Goal: Task Accomplishment & Management: Use online tool/utility

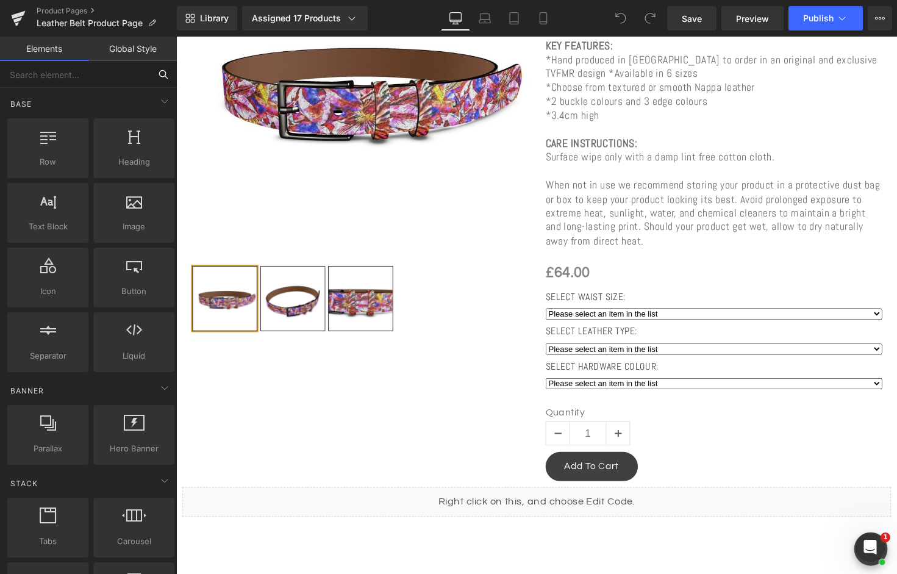
click at [82, 75] on input "text" at bounding box center [75, 74] width 150 height 27
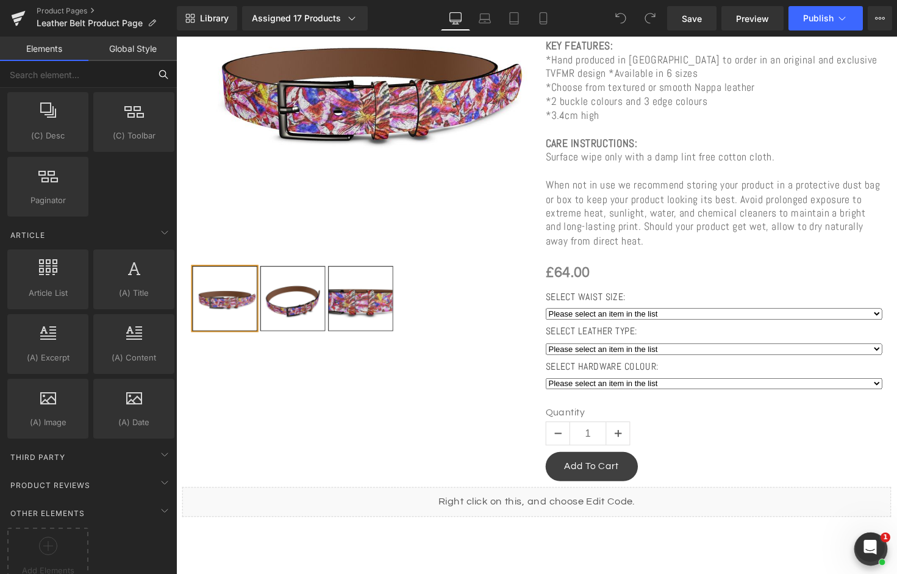
scroll to position [2140, 0]
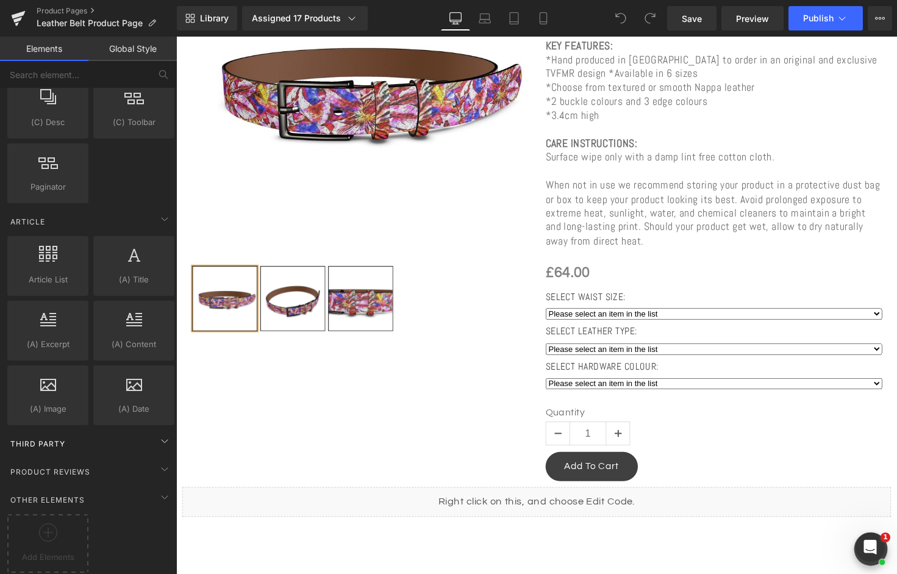
click at [85, 435] on div "Third Party" at bounding box center [91, 443] width 172 height 24
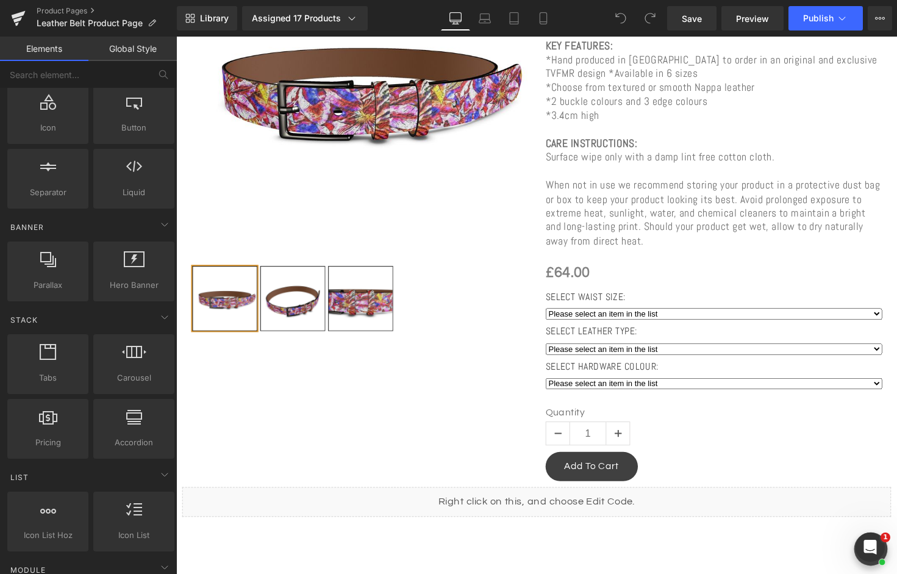
scroll to position [0, 0]
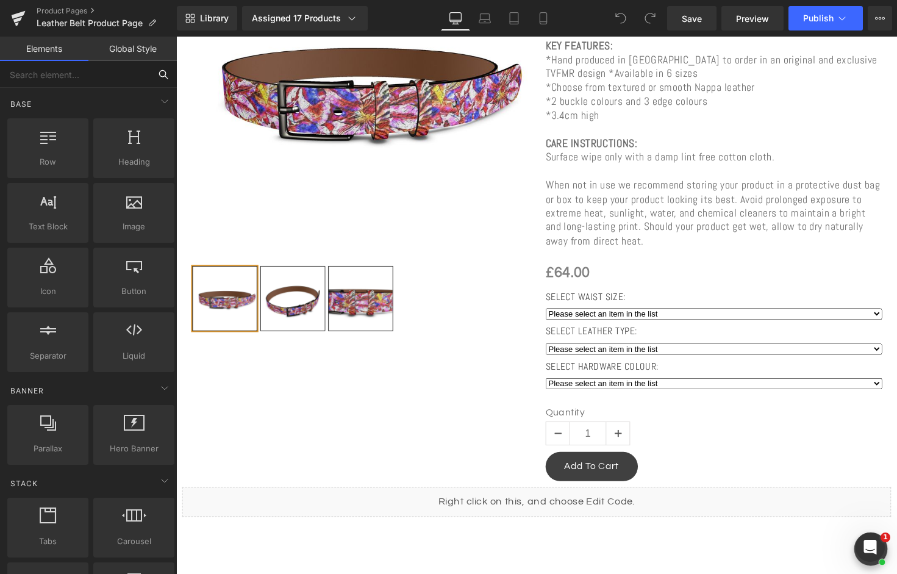
click at [90, 73] on input "text" at bounding box center [75, 74] width 150 height 27
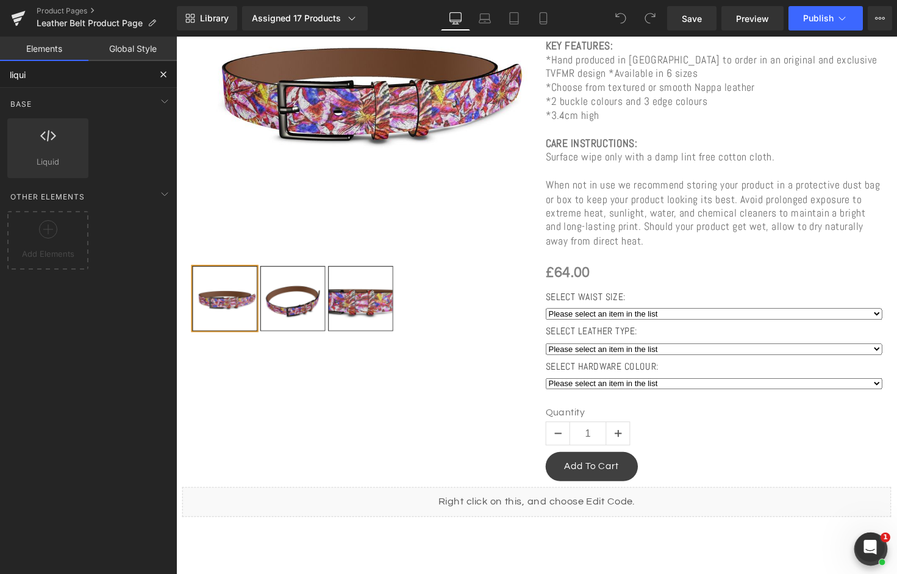
type input "liquid"
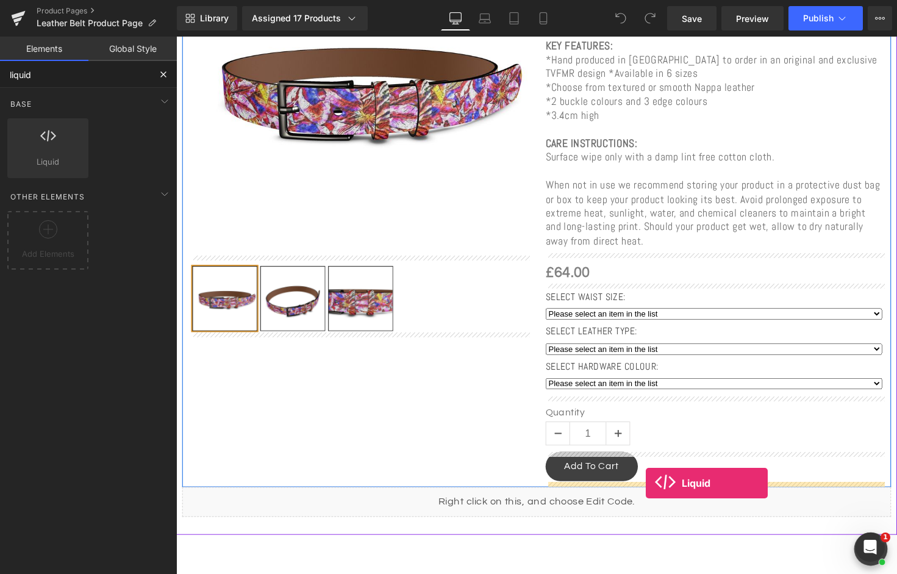
drag, startPoint x: 229, startPoint y: 173, endPoint x: 657, endPoint y: 493, distance: 534.6
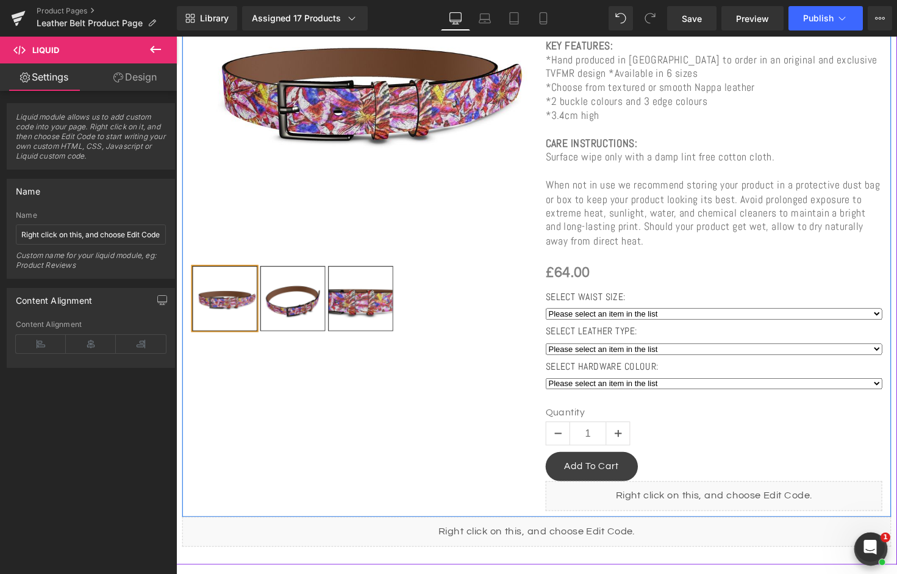
click at [739, 503] on div "Liquid" at bounding box center [726, 507] width 345 height 30
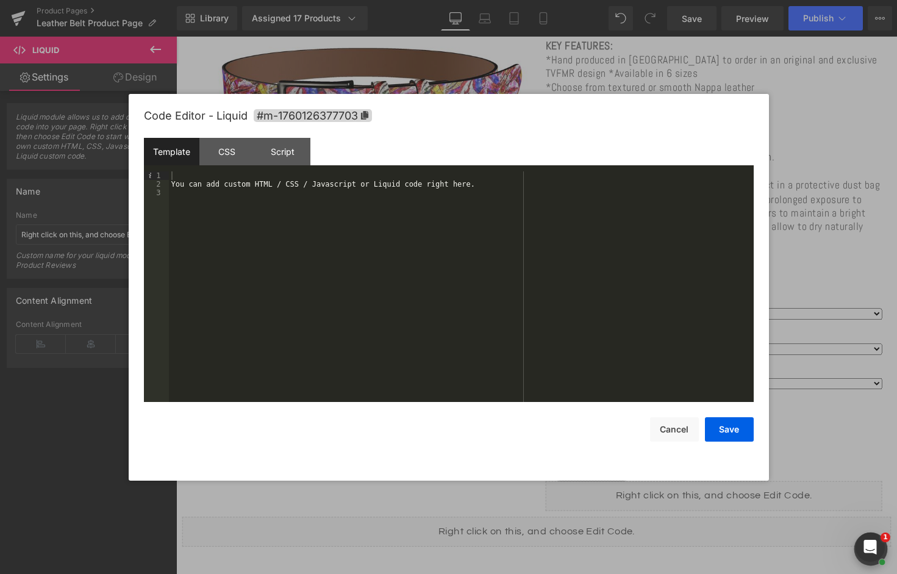
click at [384, 264] on div "You can add custom HTML / CSS / Javascript or Liquid code right here." at bounding box center [461, 295] width 585 height 248
click at [720, 432] on button "Save" at bounding box center [729, 429] width 49 height 24
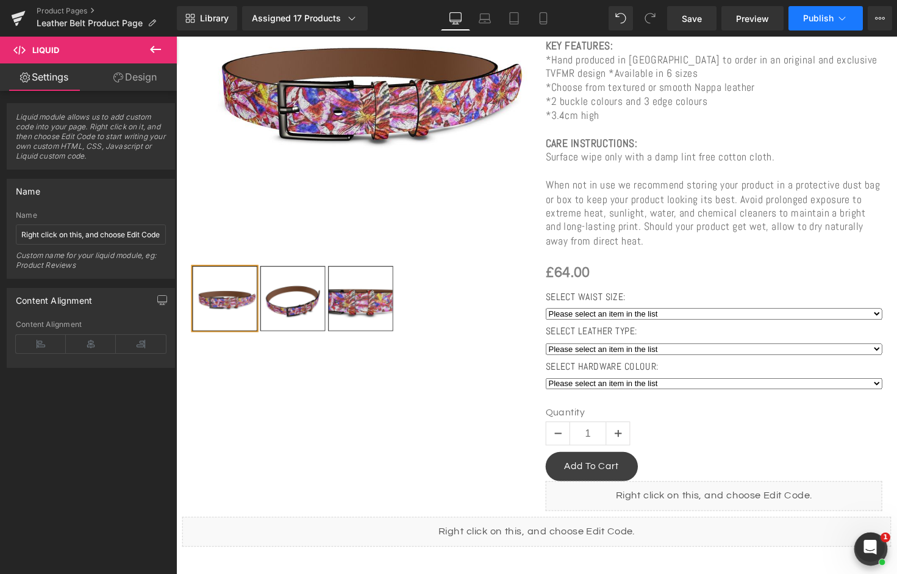
click at [829, 25] on button "Publish" at bounding box center [826, 18] width 74 height 24
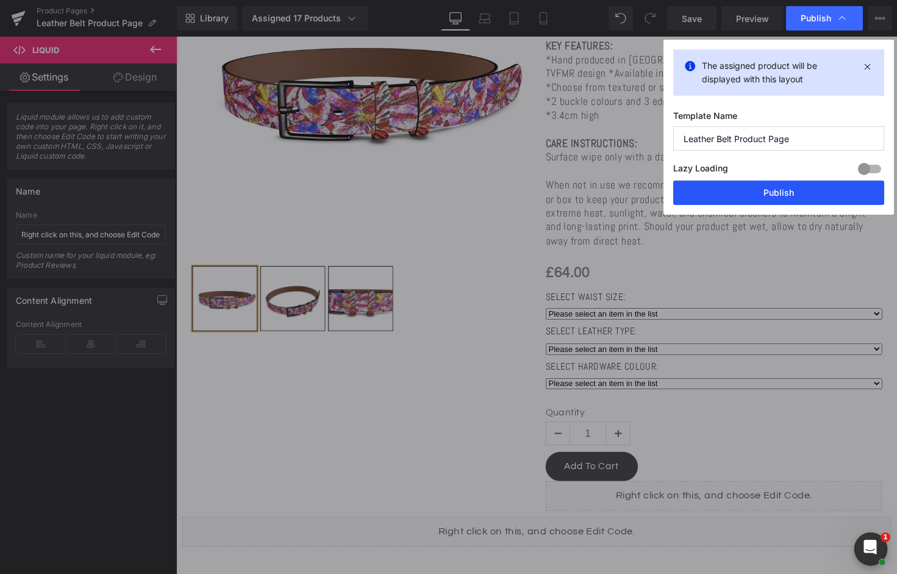
click at [765, 193] on button "Publish" at bounding box center [778, 193] width 211 height 24
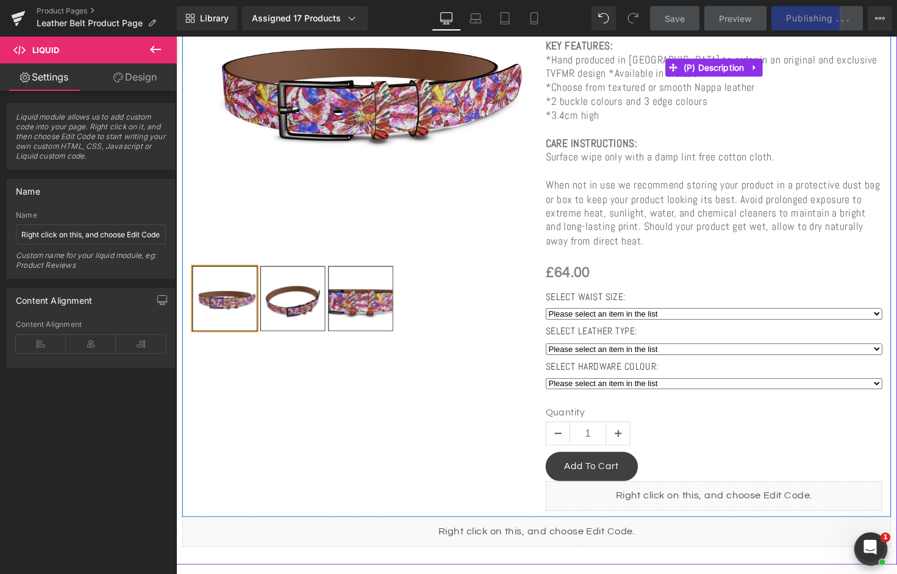
scroll to position [500, 0]
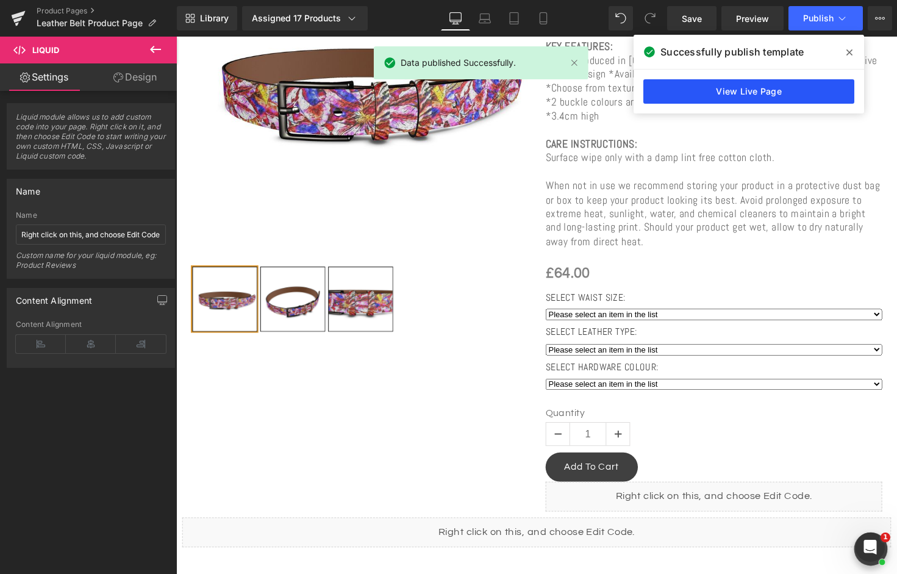
click at [676, 88] on link "View Live Page" at bounding box center [748, 91] width 211 height 24
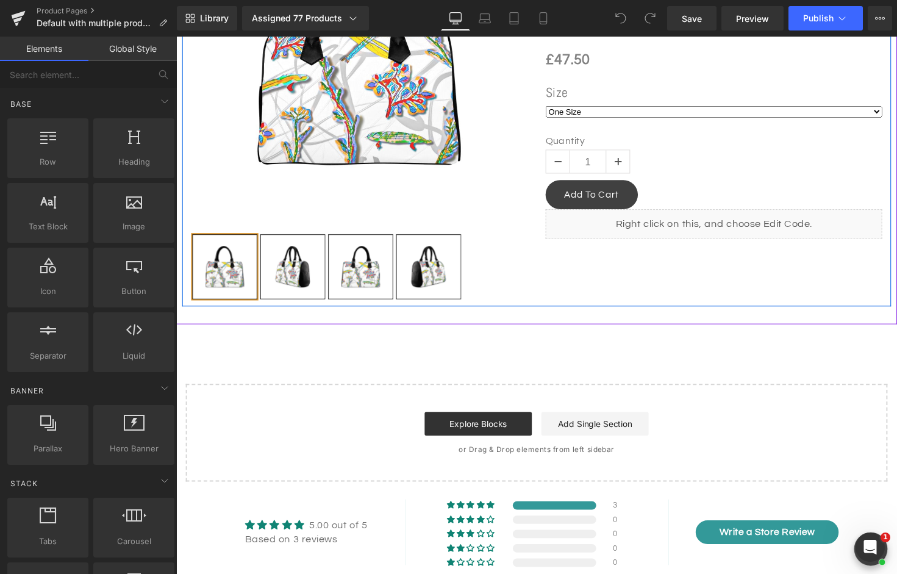
scroll to position [493, 0]
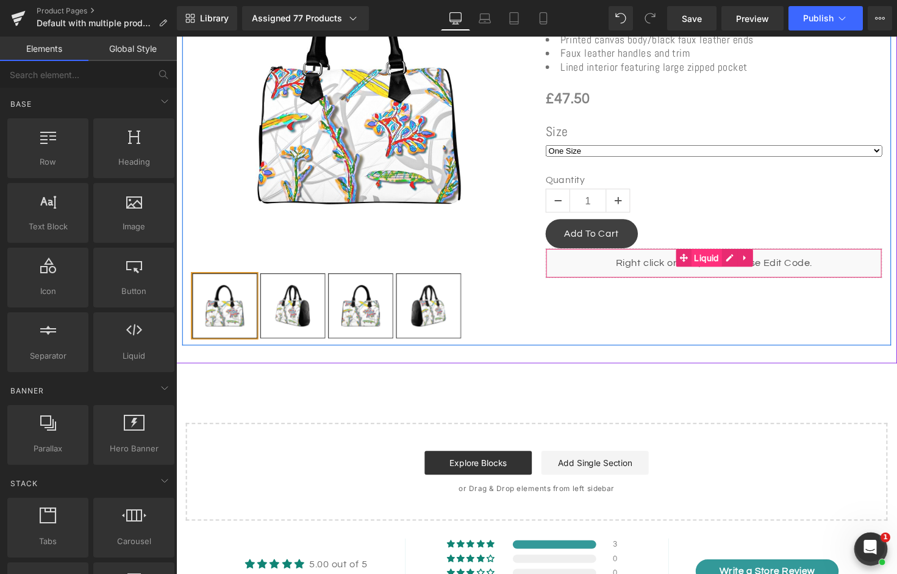
click at [727, 267] on div "Liquid" at bounding box center [726, 268] width 345 height 30
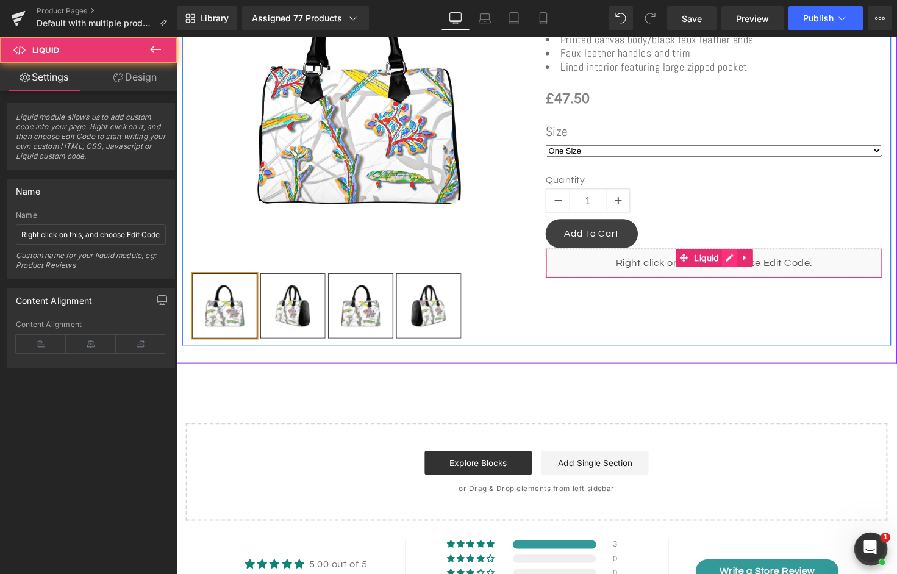
click at [746, 263] on div "Liquid" at bounding box center [726, 268] width 345 height 30
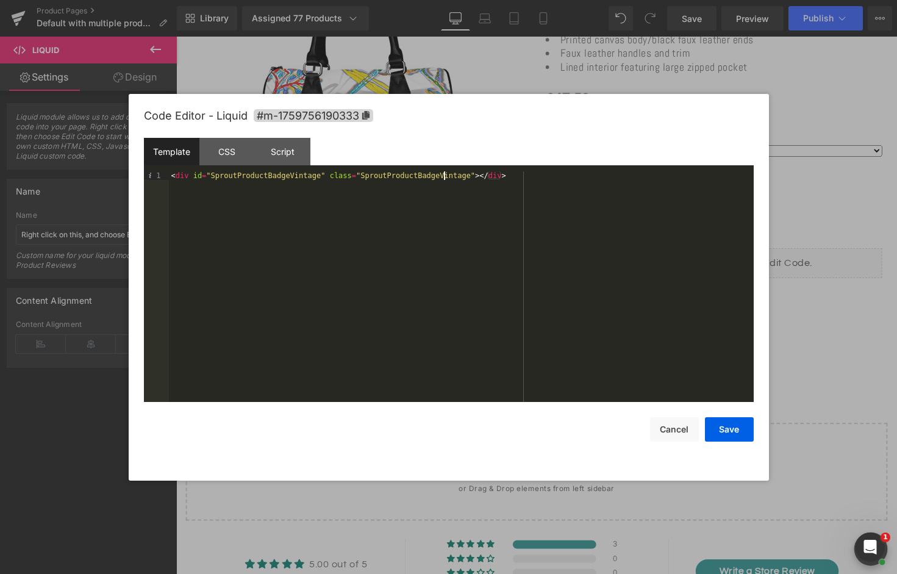
click at [446, 177] on div "< div id = "SproutProductBadgeVintage" class = "SproutProductBadgeVintage" > </…" at bounding box center [461, 295] width 585 height 248
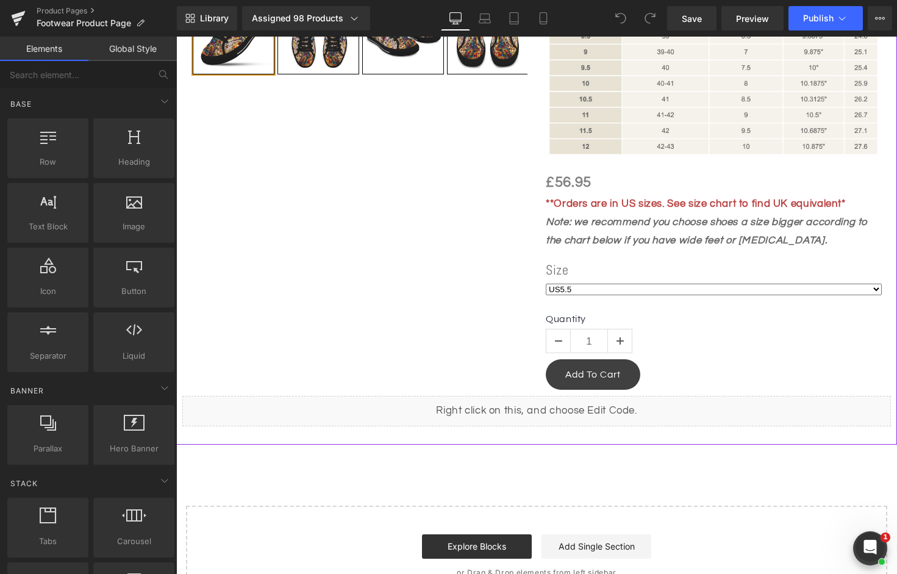
scroll to position [840, 0]
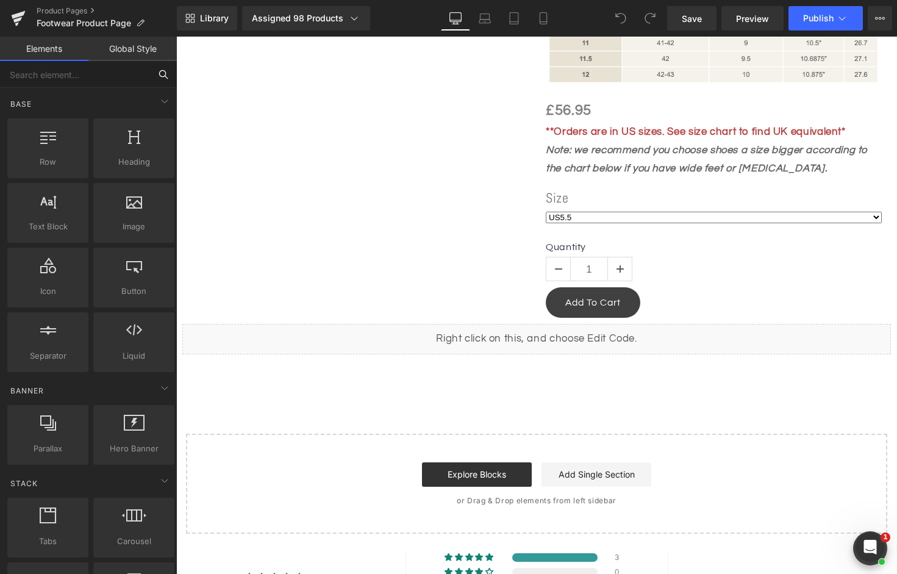
click at [118, 74] on input "text" at bounding box center [75, 74] width 150 height 27
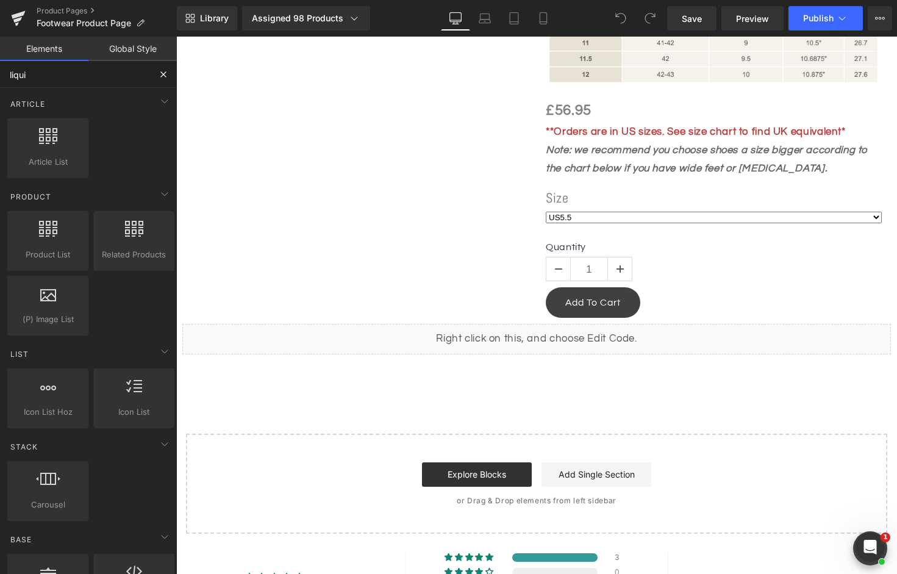
type input "liquid"
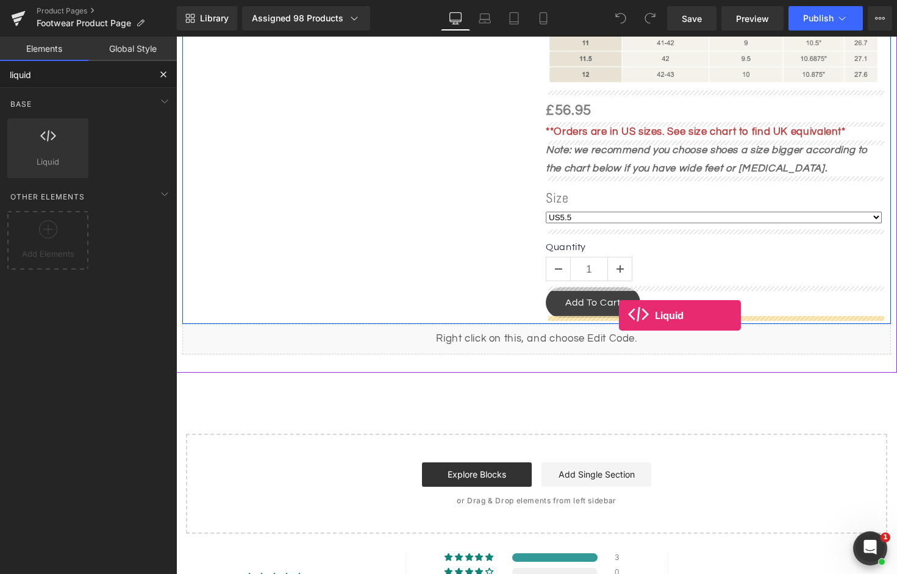
drag, startPoint x: 213, startPoint y: 163, endPoint x: 619, endPoint y: 315, distance: 433.1
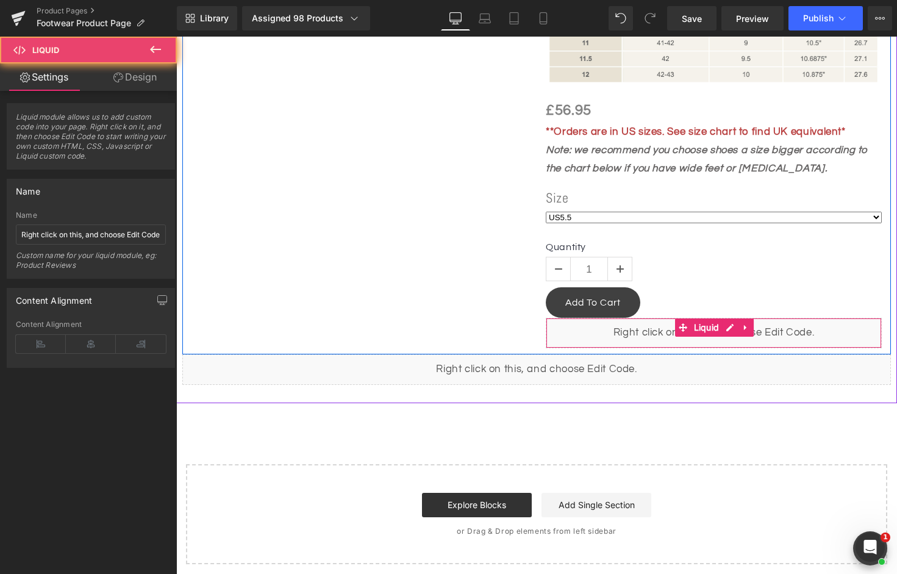
click at [612, 334] on div "Liquid" at bounding box center [714, 333] width 336 height 30
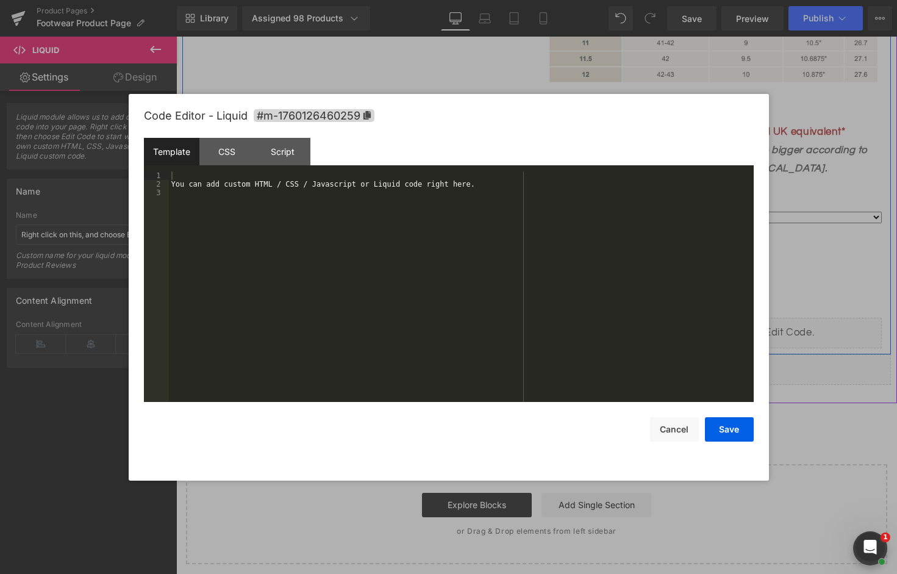
drag, startPoint x: 731, startPoint y: 323, endPoint x: 832, endPoint y: 325, distance: 101.9
click at [731, 323] on div "Liquid" at bounding box center [714, 333] width 336 height 30
click at [397, 199] on div "You can add custom HTML / CSS / Javascript or Liquid code right here." at bounding box center [461, 295] width 585 height 248
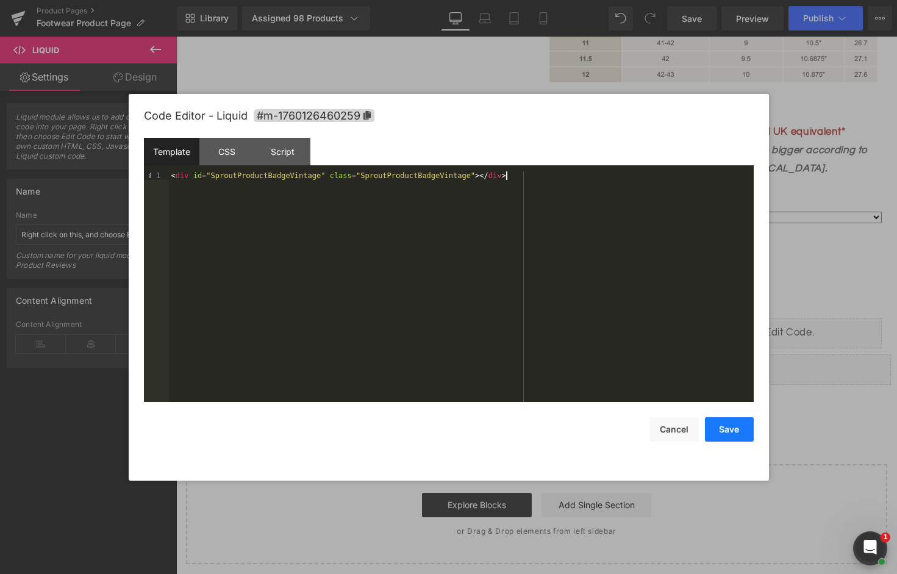
click at [720, 433] on button "Save" at bounding box center [729, 429] width 49 height 24
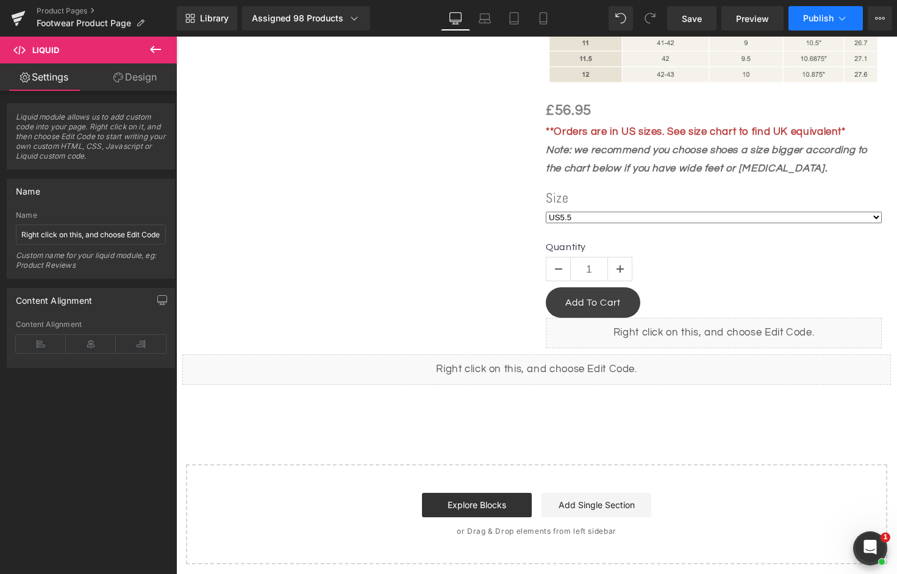
click at [812, 26] on button "Publish" at bounding box center [826, 18] width 74 height 24
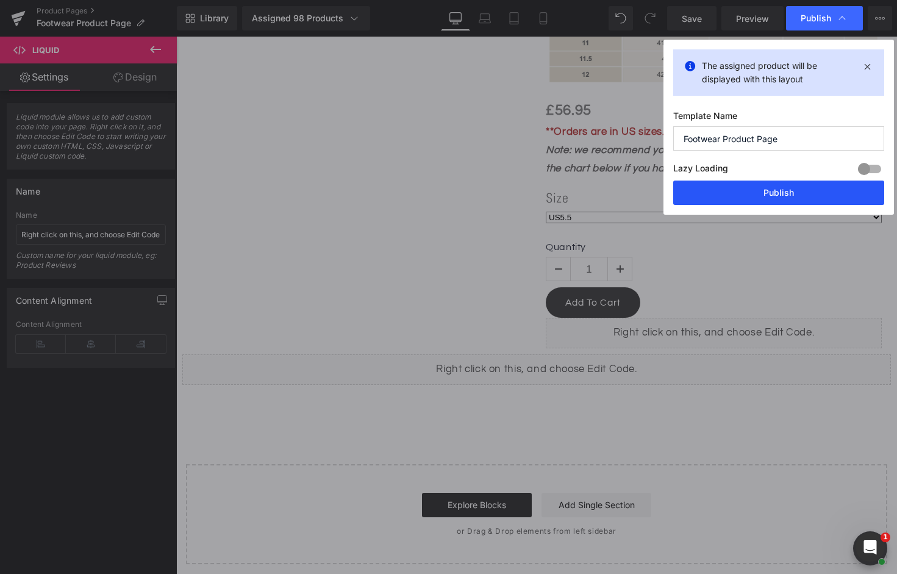
click at [762, 190] on button "Publish" at bounding box center [778, 193] width 211 height 24
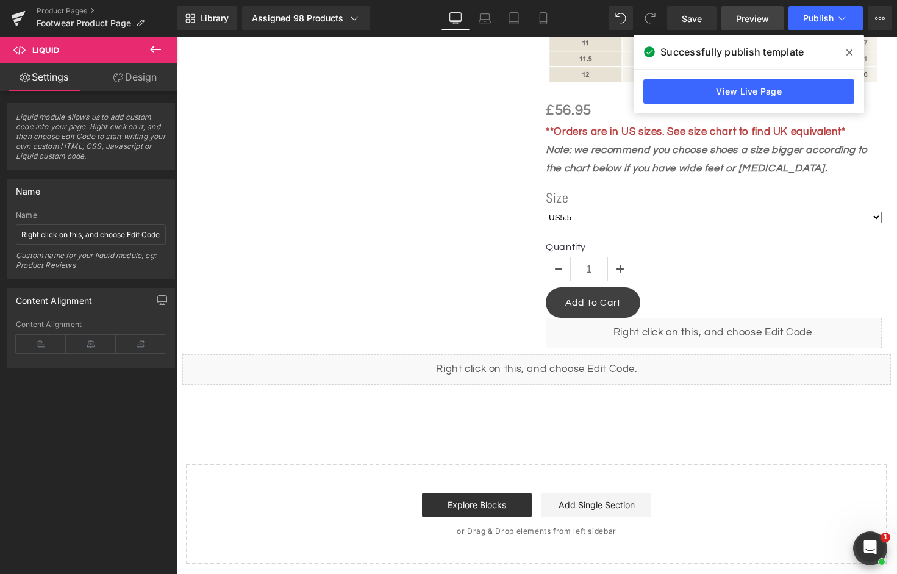
click at [756, 24] on span "Preview" at bounding box center [752, 18] width 33 height 13
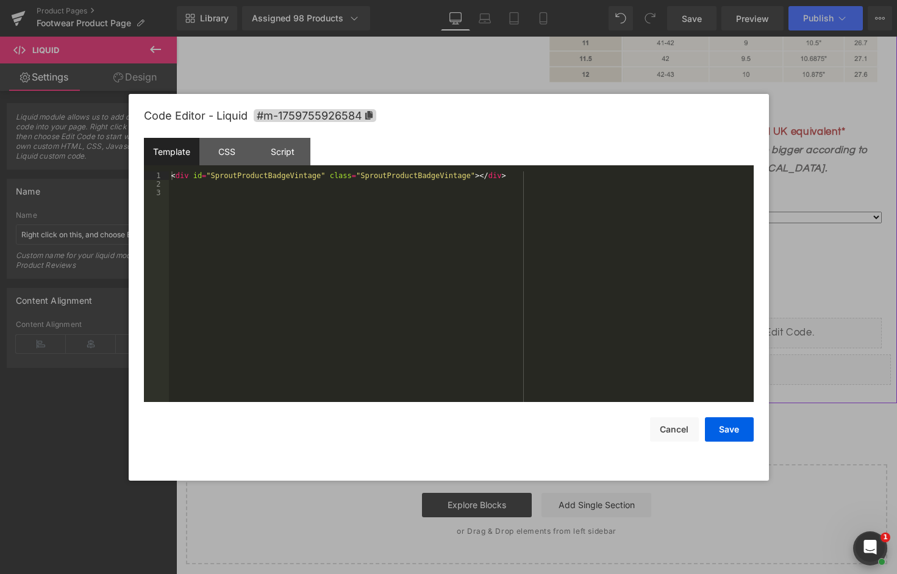
click at [553, 365] on icon at bounding box center [549, 363] width 7 height 7
click at [668, 426] on button "Cancel" at bounding box center [674, 429] width 49 height 24
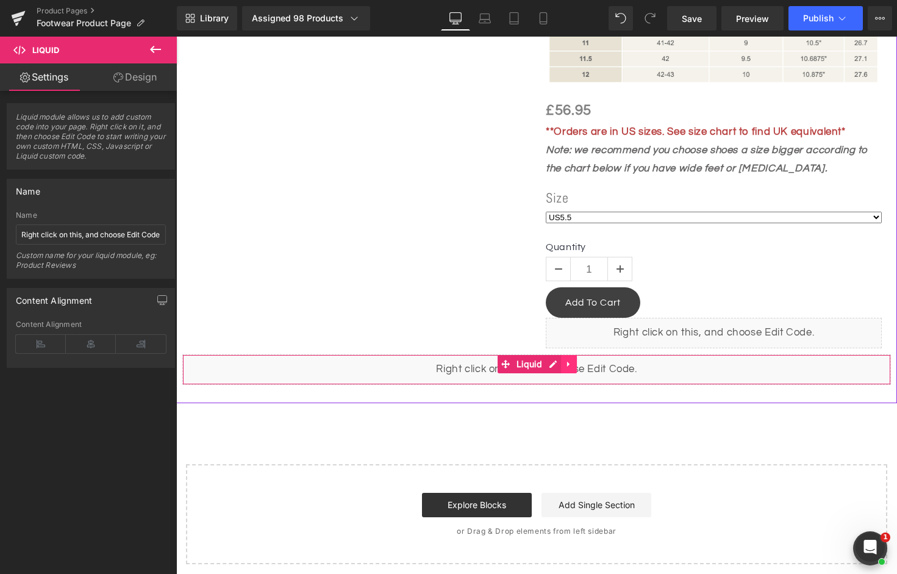
click at [565, 365] on icon at bounding box center [569, 363] width 9 height 9
click at [576, 362] on icon at bounding box center [577, 364] width 9 height 9
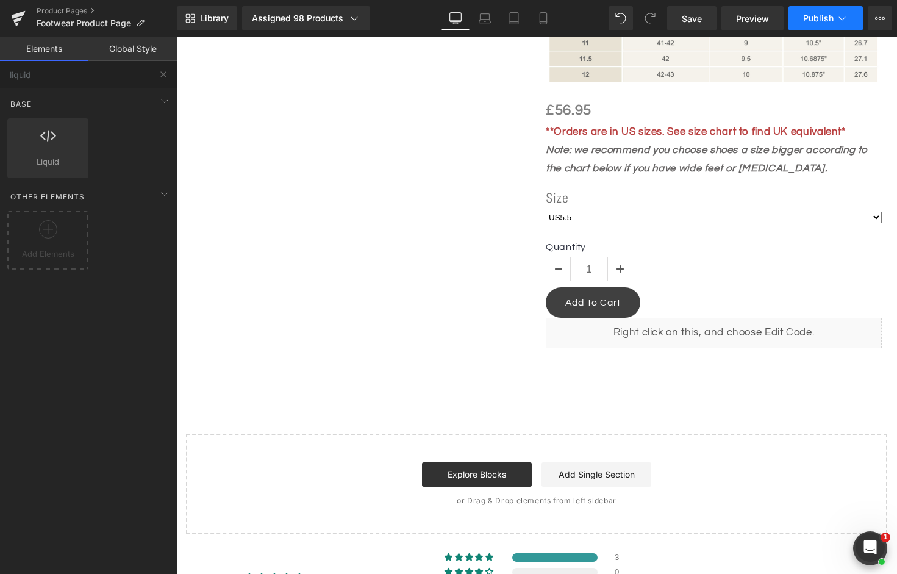
click at [834, 23] on button "Publish" at bounding box center [826, 18] width 74 height 24
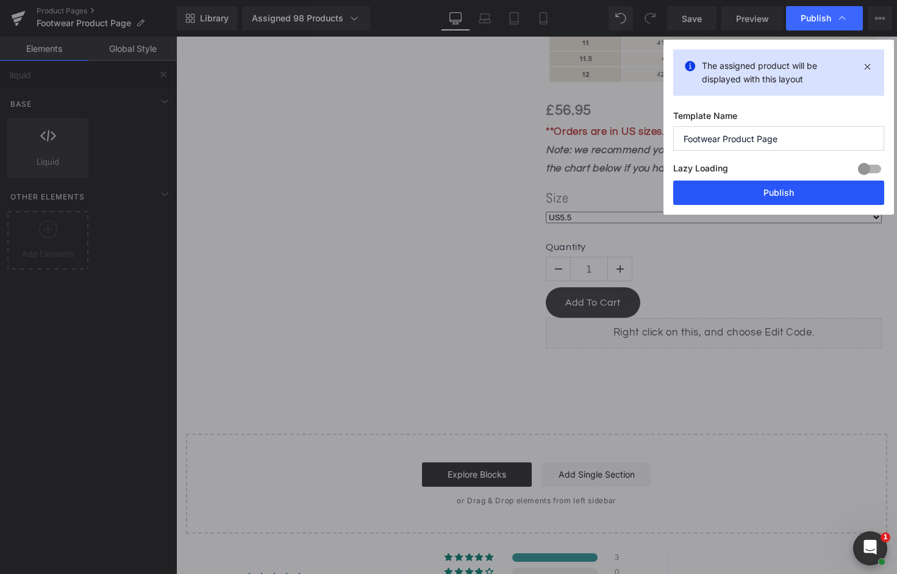
click at [767, 199] on button "Publish" at bounding box center [778, 193] width 211 height 24
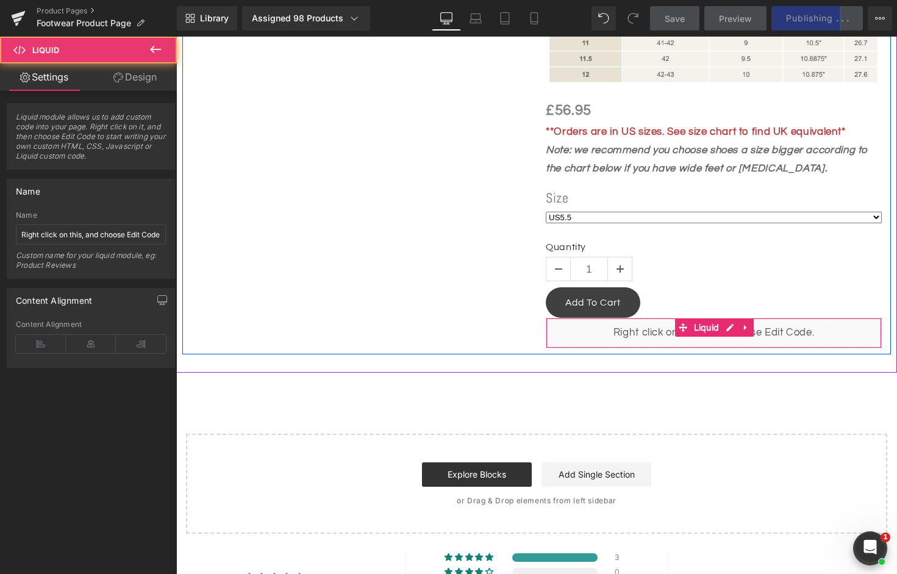
click at [642, 331] on div "Liquid" at bounding box center [714, 333] width 336 height 30
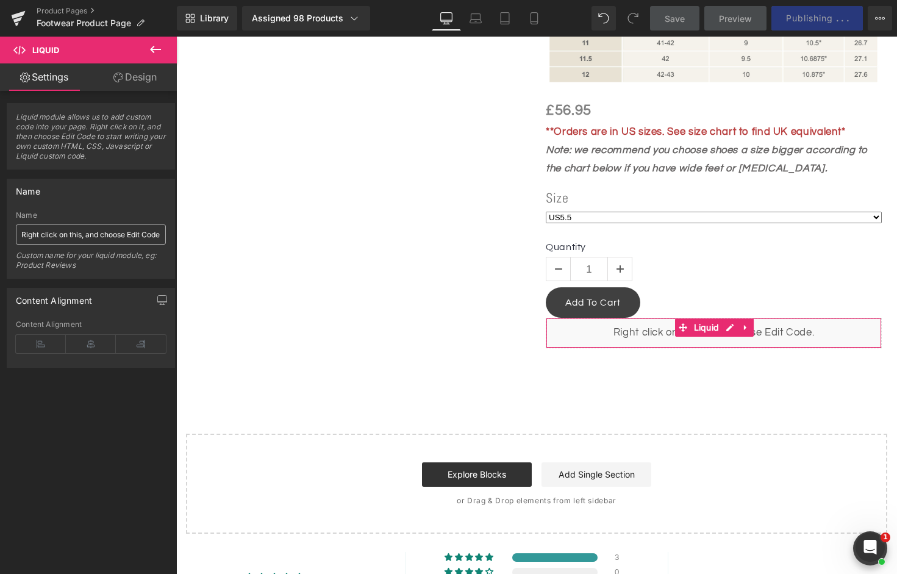
click at [79, 229] on input "Right click on this, and choose Edit Code." at bounding box center [91, 234] width 150 height 20
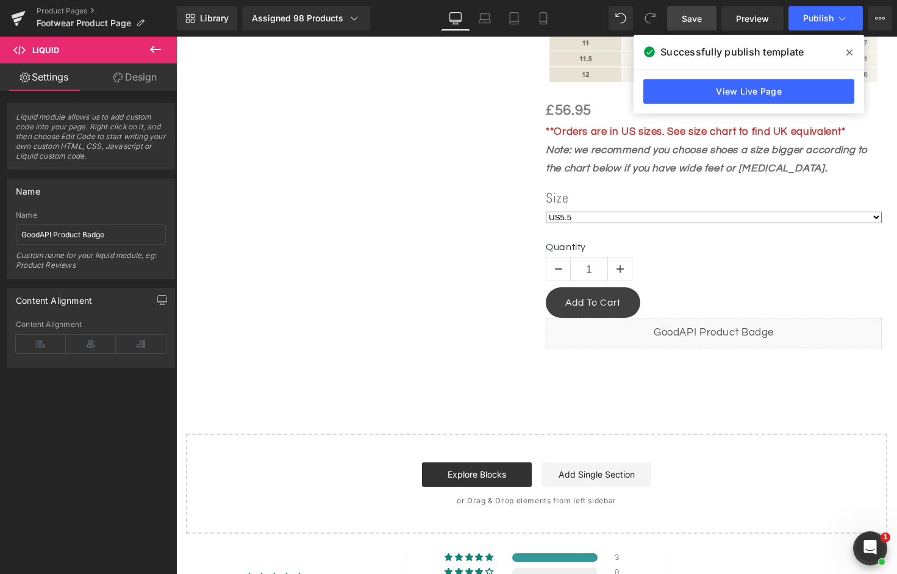
type input "GoodAPI Product Badge"
click at [698, 20] on span "Save" at bounding box center [692, 18] width 20 height 13
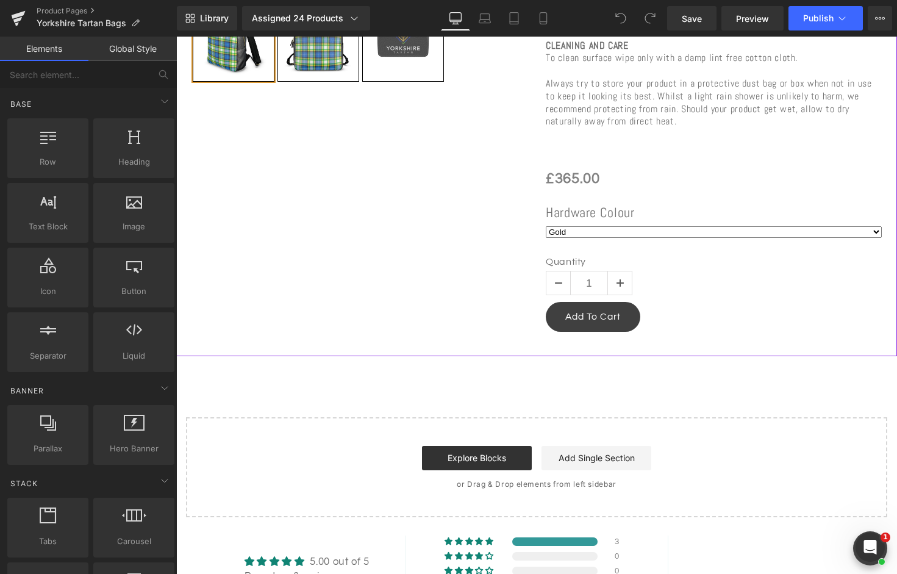
scroll to position [790, 0]
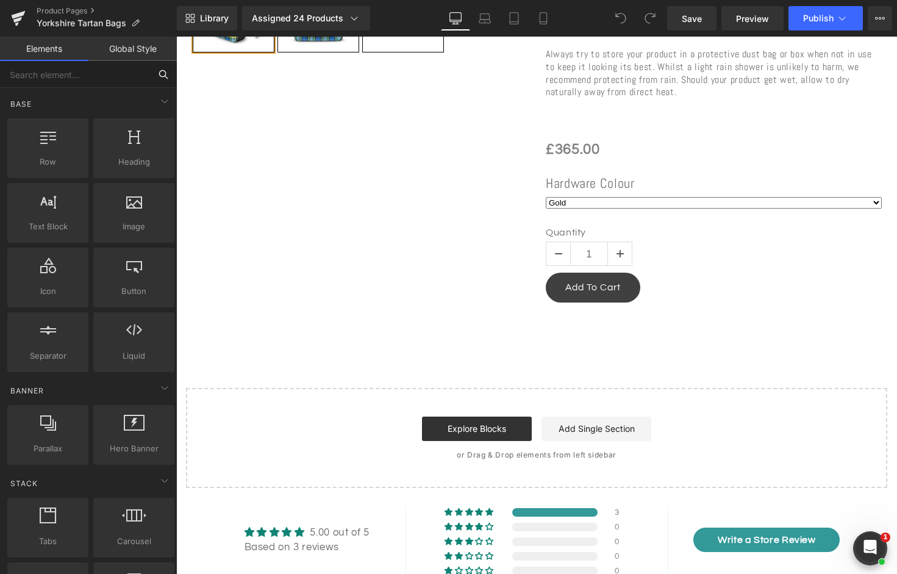
click at [56, 76] on input "text" at bounding box center [75, 74] width 150 height 27
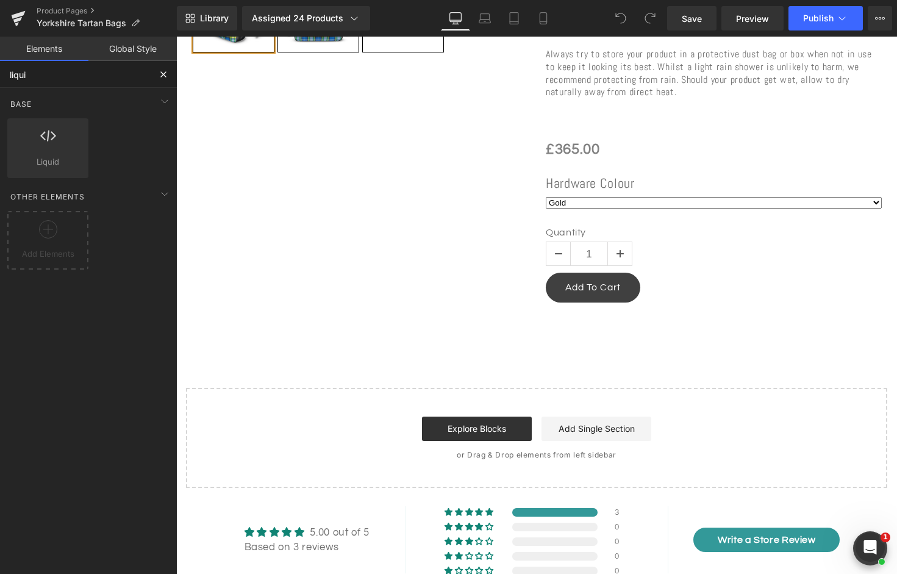
type input "liquid"
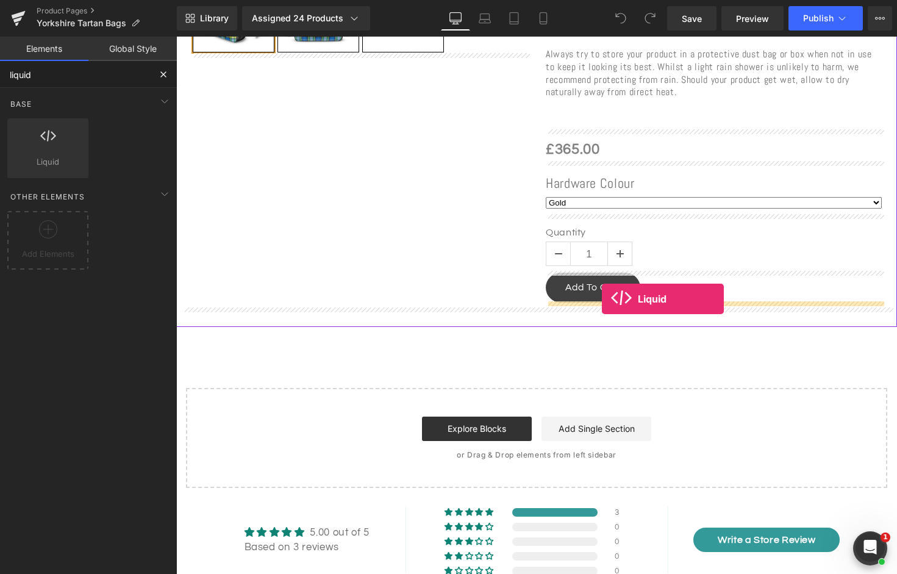
drag, startPoint x: 218, startPoint y: 173, endPoint x: 602, endPoint y: 299, distance: 403.9
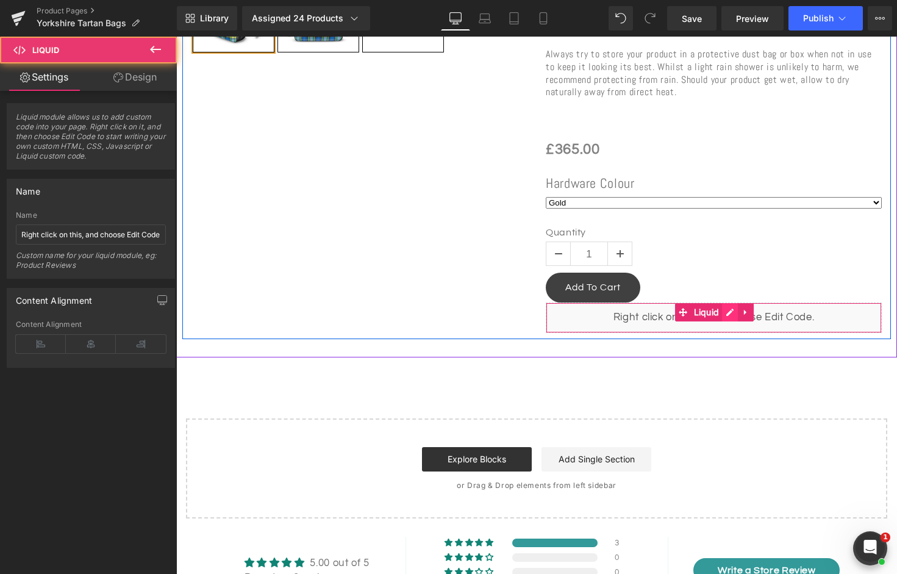
click at [735, 309] on div "Liquid" at bounding box center [714, 317] width 336 height 30
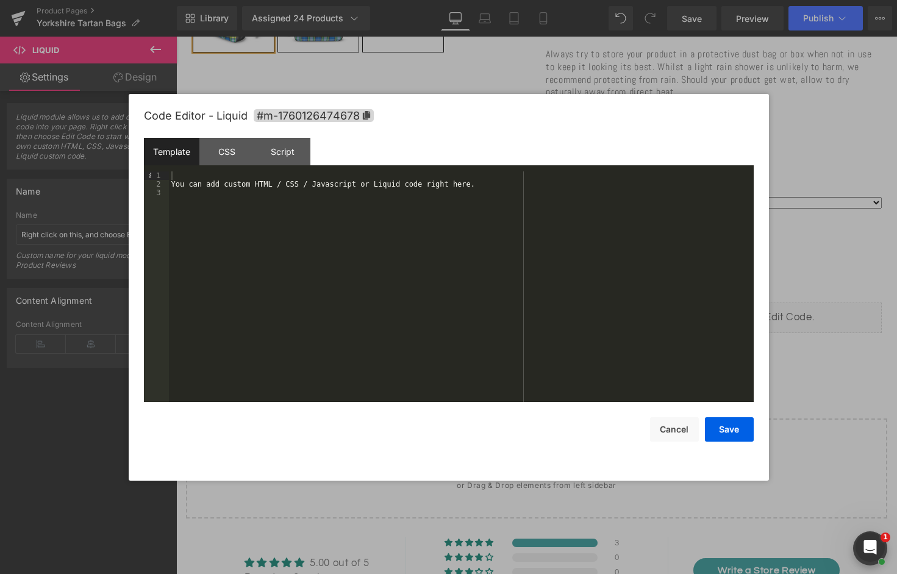
click at [490, 244] on div "You can add custom HTML / CSS / Javascript or Liquid code right here." at bounding box center [461, 295] width 585 height 248
click at [725, 431] on button "Save" at bounding box center [729, 429] width 49 height 24
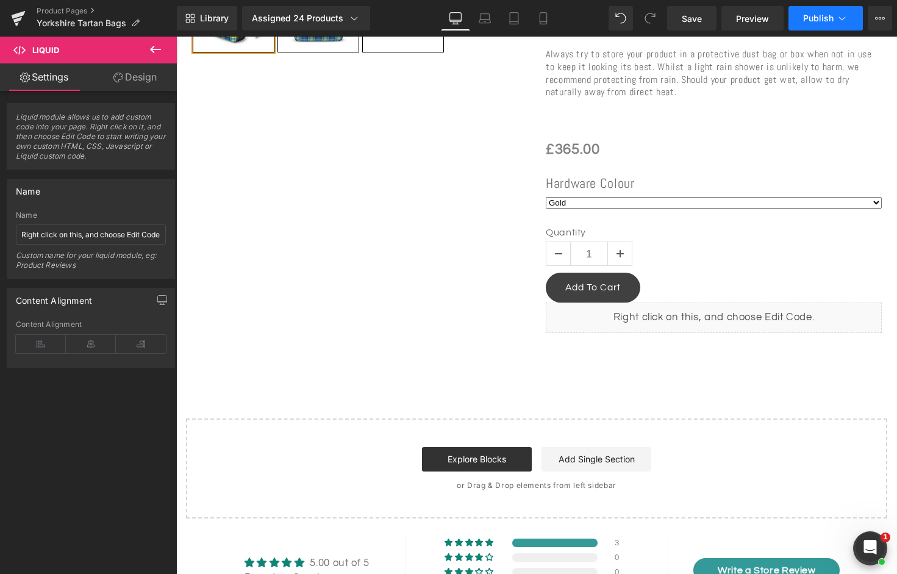
click at [816, 20] on span "Publish" at bounding box center [818, 18] width 30 height 10
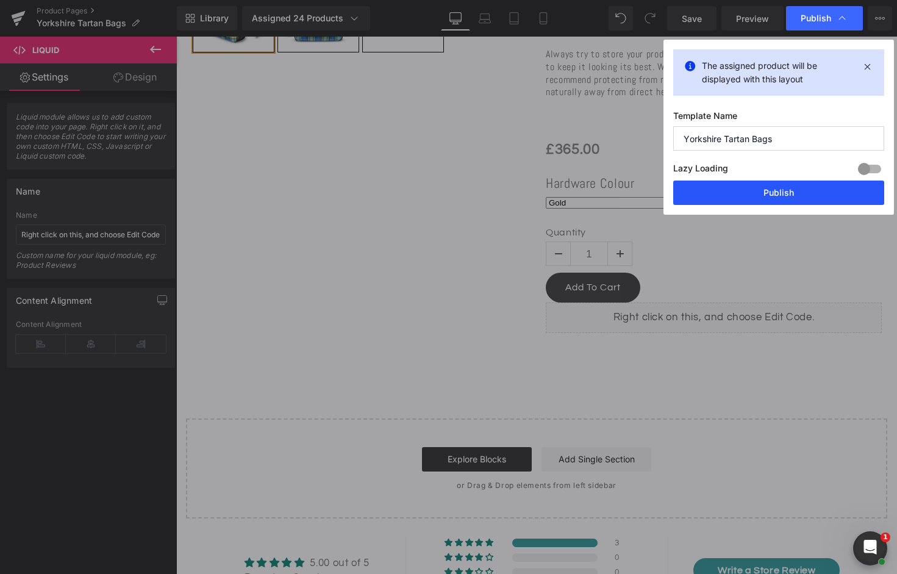
click at [748, 203] on button "Publish" at bounding box center [778, 193] width 211 height 24
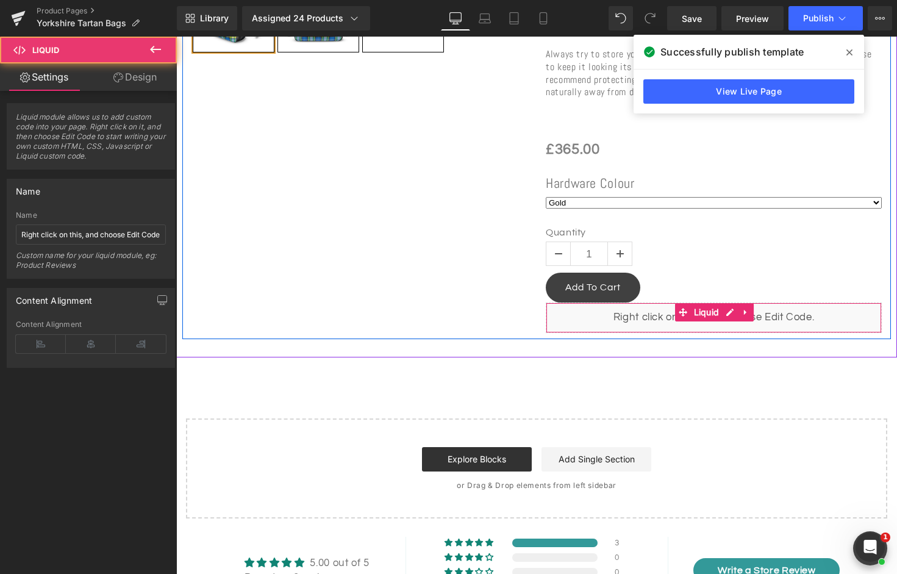
click at [603, 315] on div "Liquid" at bounding box center [714, 317] width 336 height 30
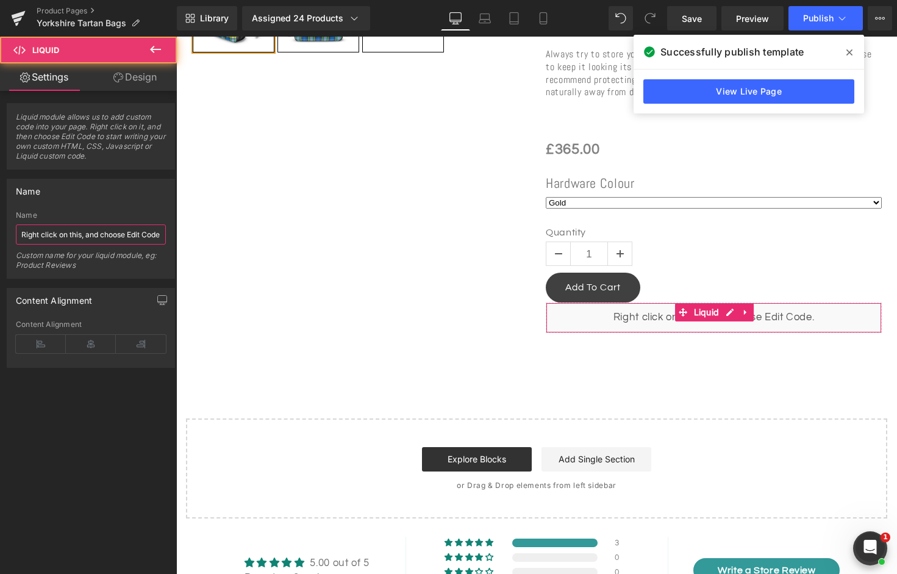
click at [74, 224] on input "Right click on this, and choose Edit Code." at bounding box center [91, 234] width 150 height 20
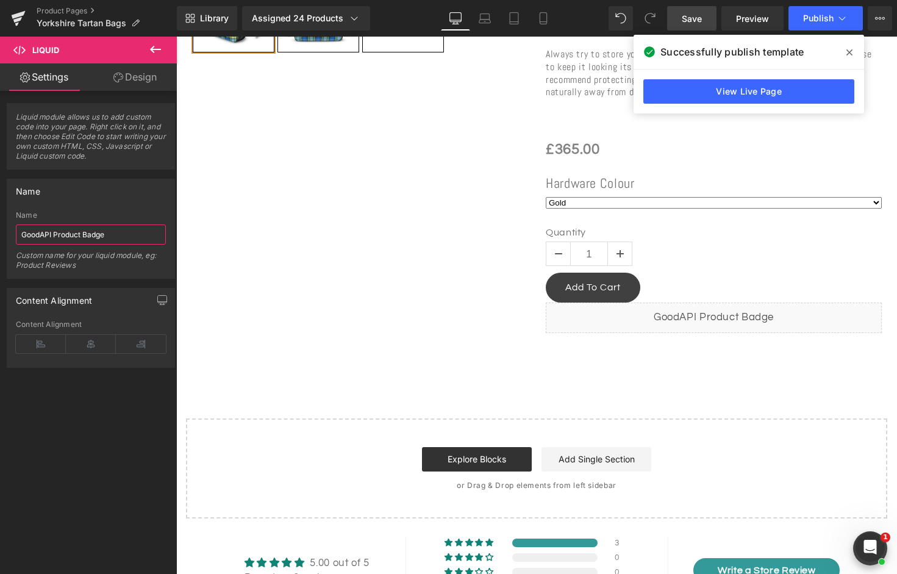
type input "GoodAPI Product Badge"
click at [705, 19] on link "Save" at bounding box center [691, 18] width 49 height 24
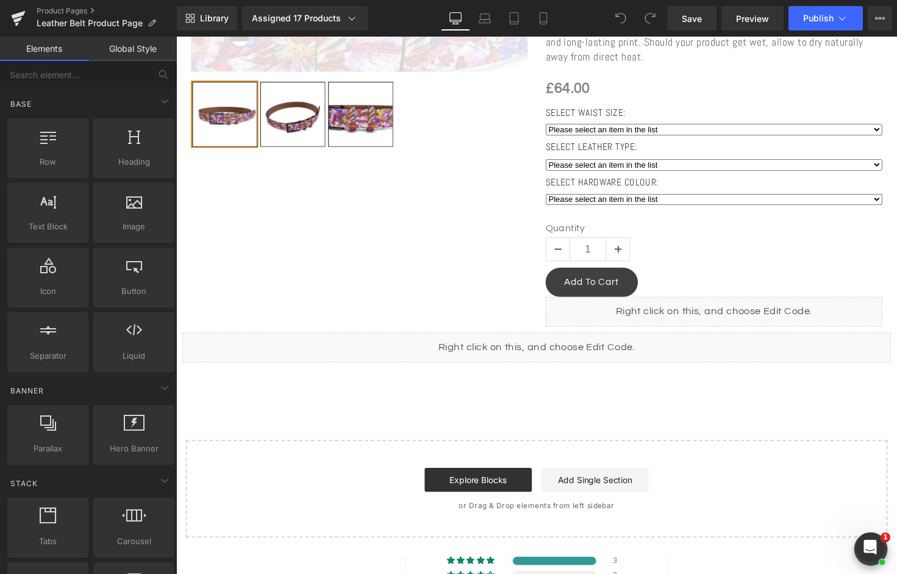
scroll to position [742, 0]
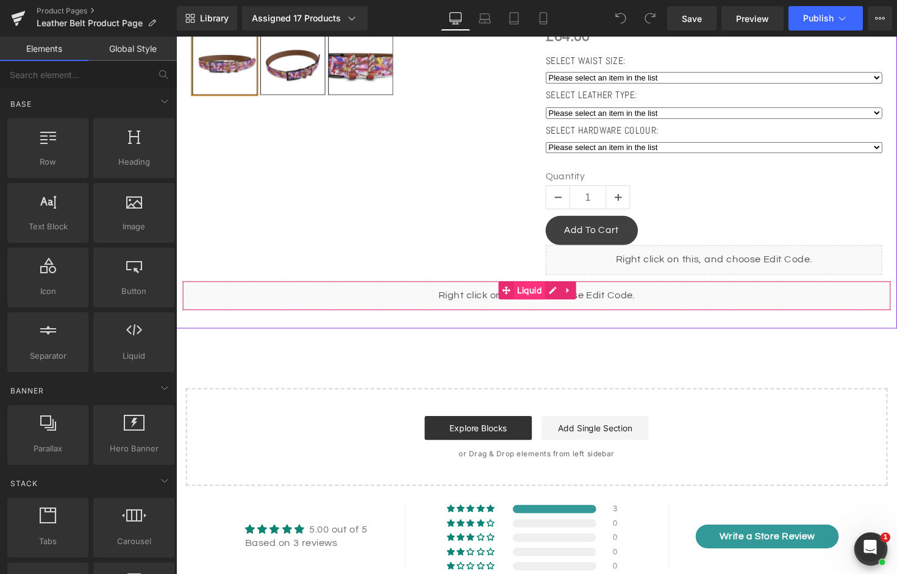
click at [527, 299] on div "Liquid" at bounding box center [545, 302] width 726 height 30
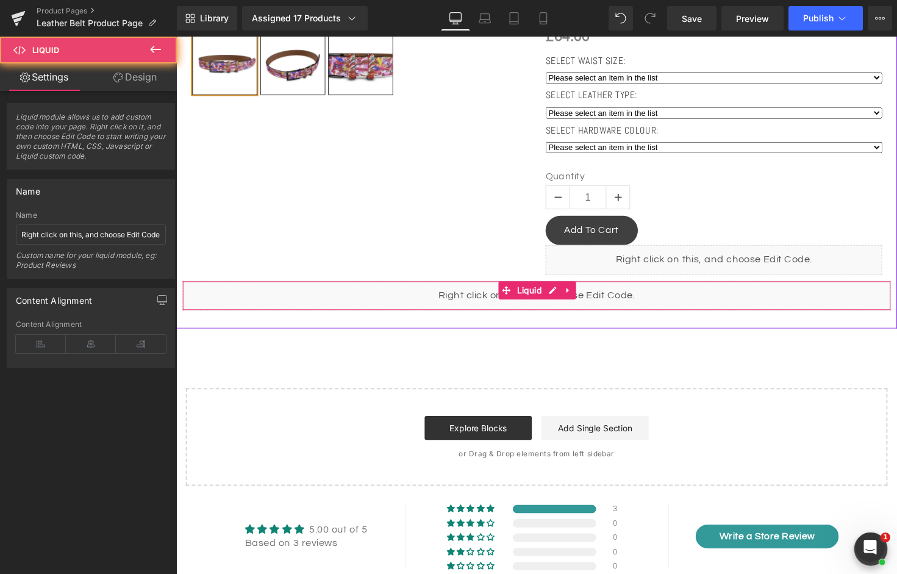
click at [471, 301] on div "Liquid" at bounding box center [545, 302] width 726 height 30
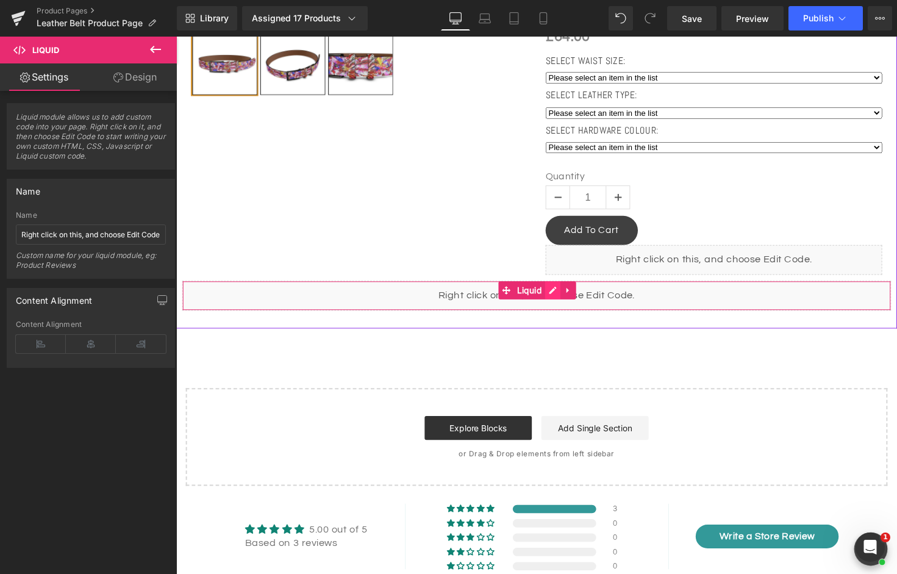
click at [563, 298] on div "Liquid" at bounding box center [545, 302] width 726 height 30
click at [579, 293] on icon at bounding box center [577, 296] width 9 height 9
click at [587, 299] on icon at bounding box center [585, 296] width 9 height 9
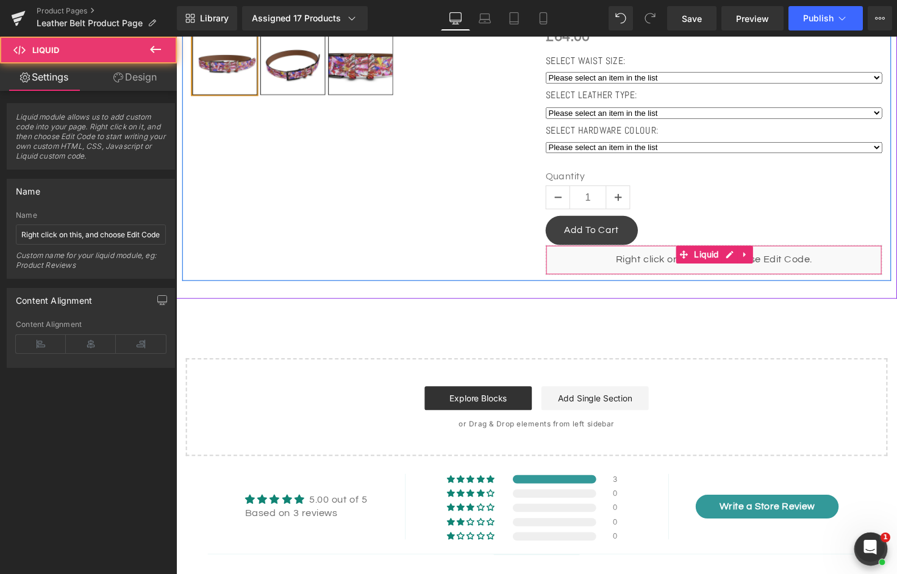
click at [624, 257] on div "Liquid" at bounding box center [726, 265] width 345 height 30
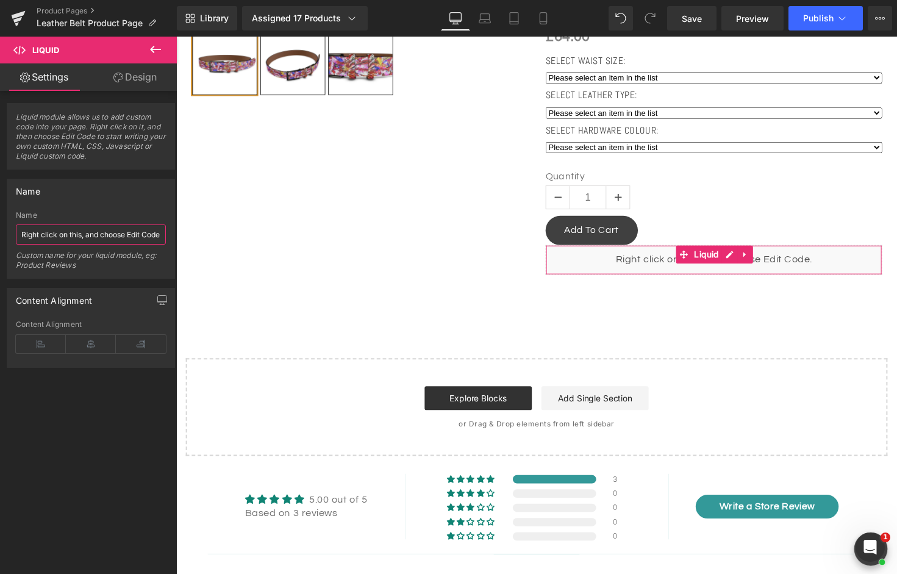
click at [42, 241] on input "Right click on this, and choose Edit Code." at bounding box center [91, 234] width 150 height 20
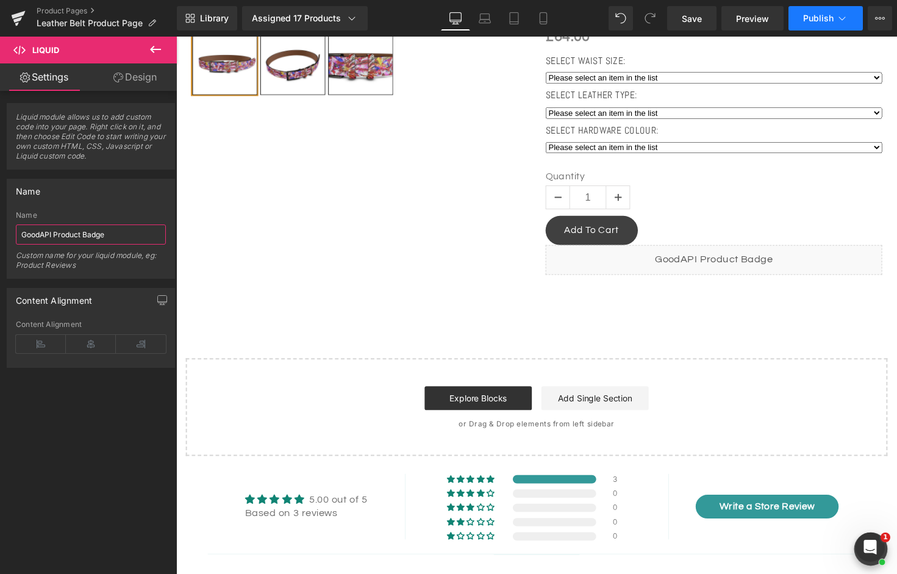
type input "GoodAPI Product Badge"
click at [809, 16] on span "Publish" at bounding box center [818, 18] width 30 height 10
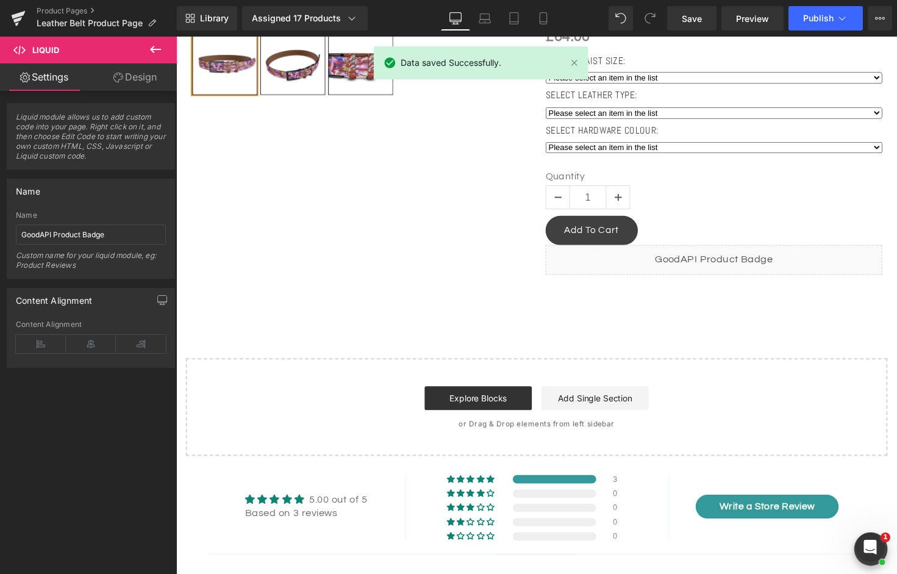
click at [795, 75] on select "Please select an item in the list 26-28" 28-30" 30-32" 32-34" 34-36" 36-38"" at bounding box center [726, 79] width 345 height 12
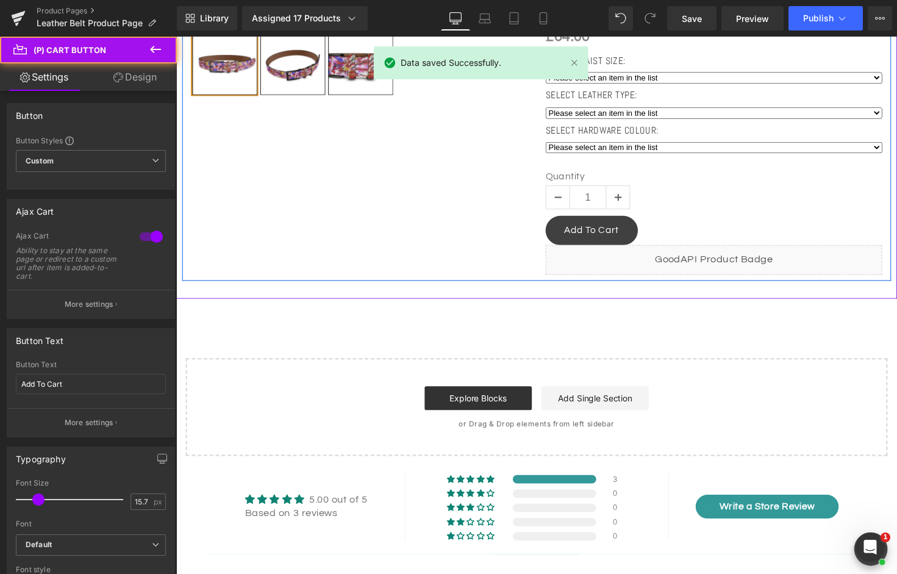
click at [795, 229] on div "Add To Cart" at bounding box center [726, 235] width 345 height 30
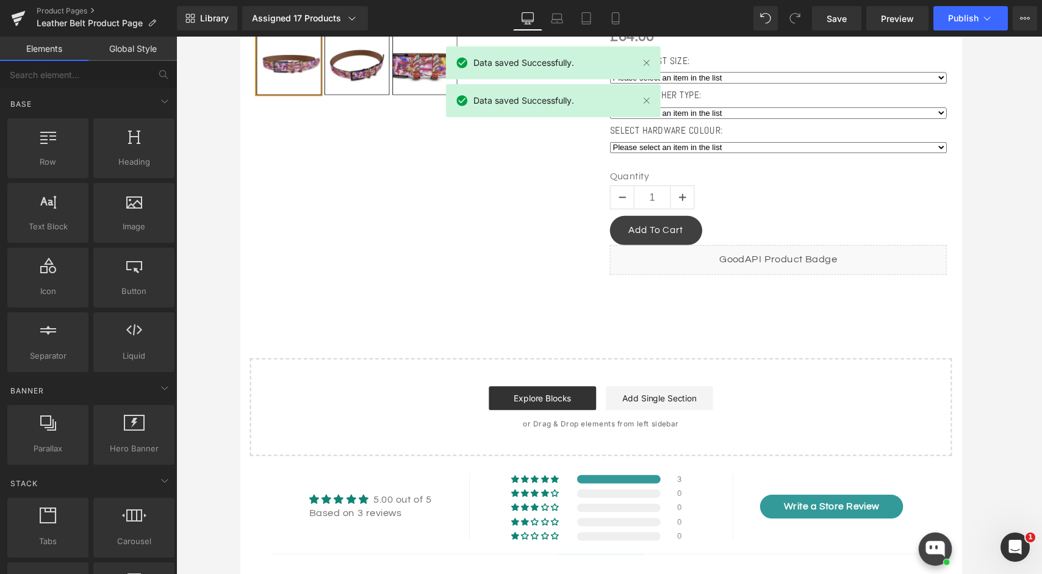
click at [897, 66] on div at bounding box center [608, 305] width 865 height 537
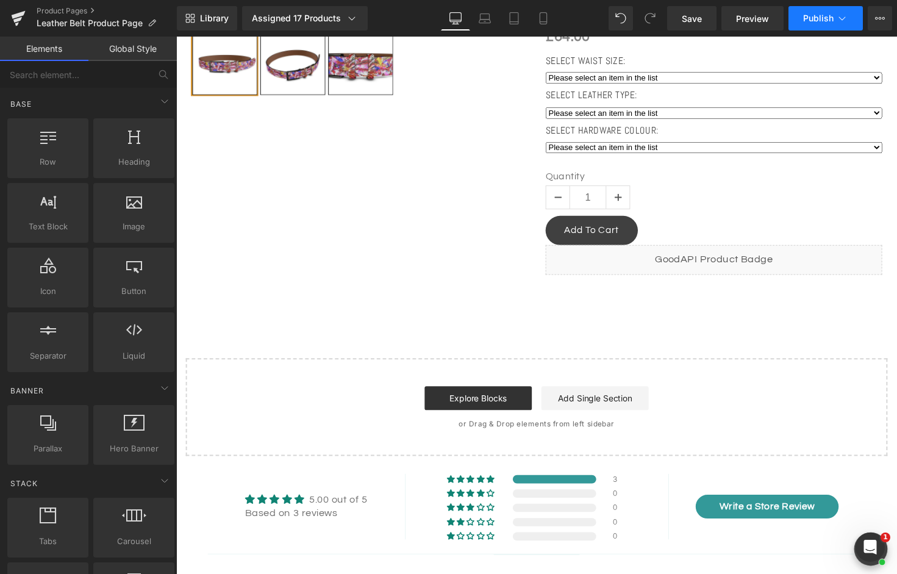
click at [811, 16] on span "Publish" at bounding box center [818, 18] width 30 height 10
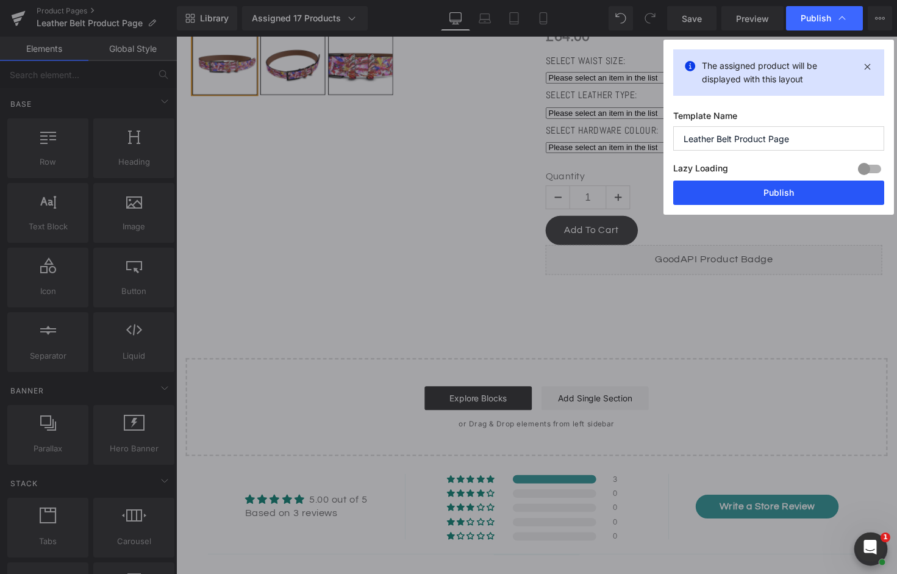
click at [755, 195] on button "Publish" at bounding box center [778, 193] width 211 height 24
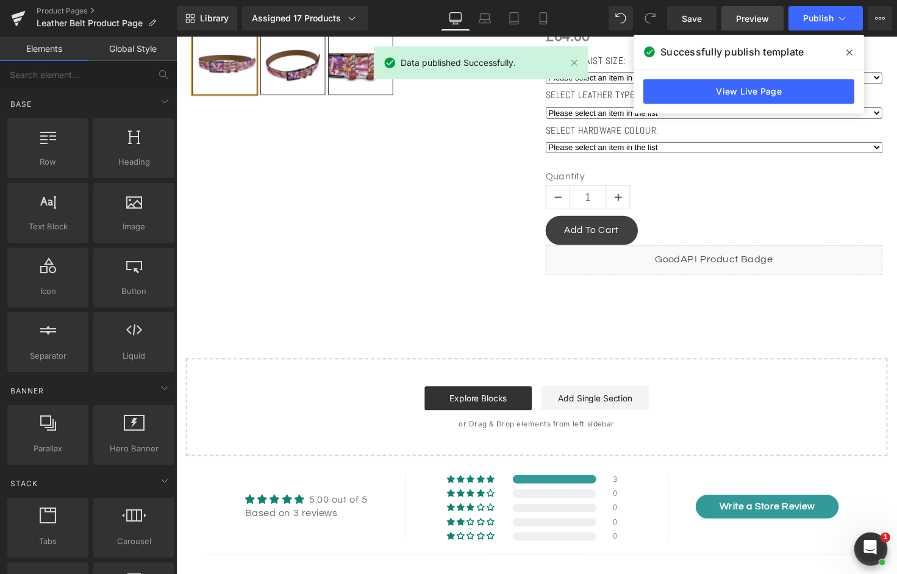
click at [735, 21] on link "Preview" at bounding box center [752, 18] width 62 height 24
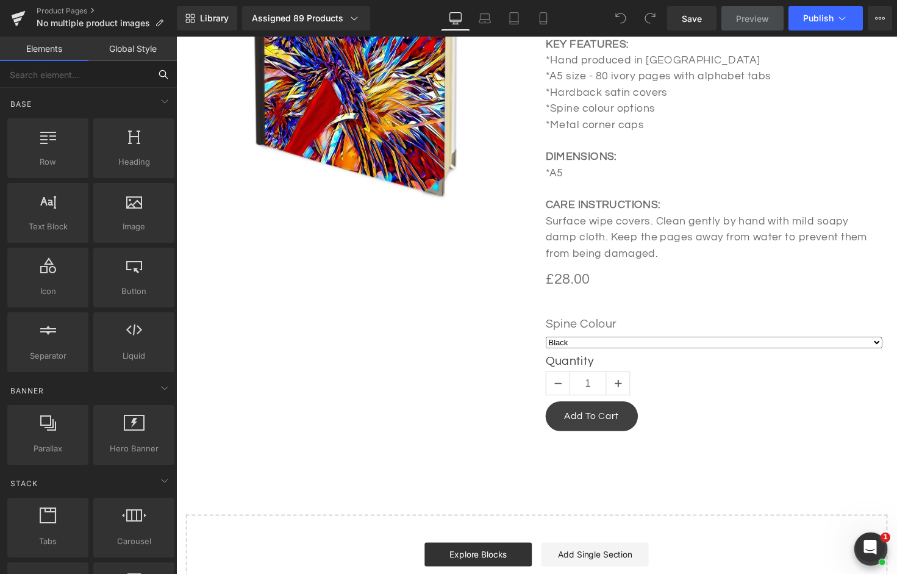
click at [40, 73] on input "text" at bounding box center [75, 74] width 150 height 27
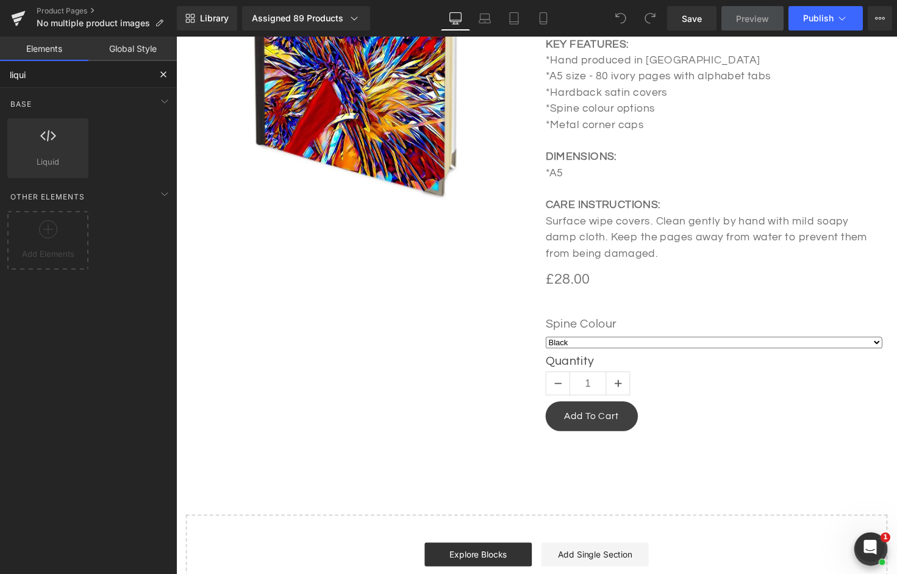
type input "liquid"
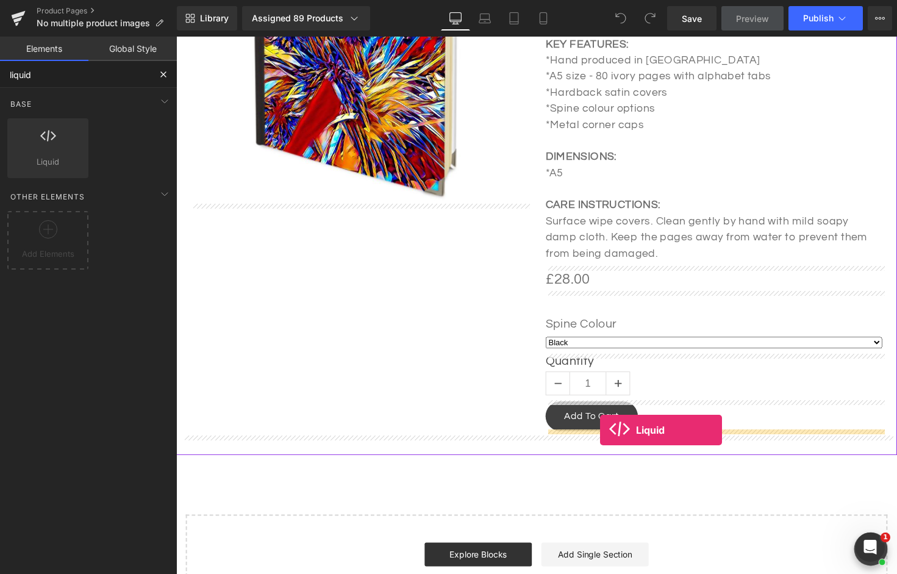
drag, startPoint x: 216, startPoint y: 177, endPoint x: 610, endPoint y: 439, distance: 472.9
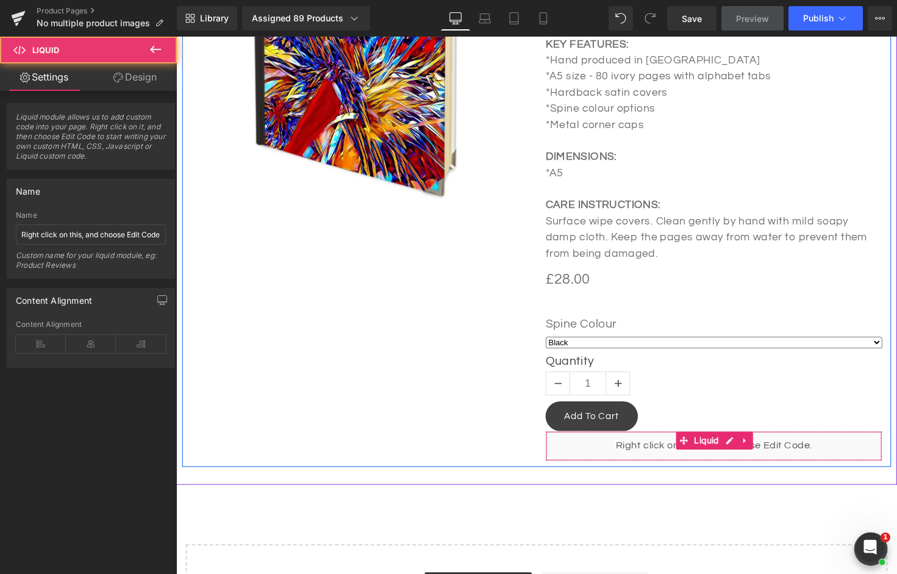
click at [631, 458] on div "Liquid" at bounding box center [726, 455] width 345 height 30
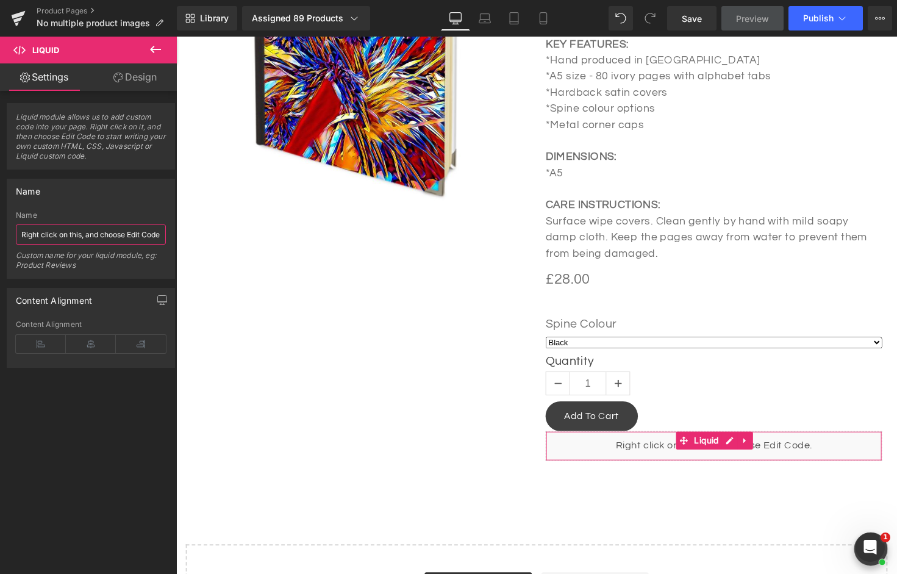
click at [55, 229] on input "Right click on this, and choose Edit Code." at bounding box center [91, 234] width 150 height 20
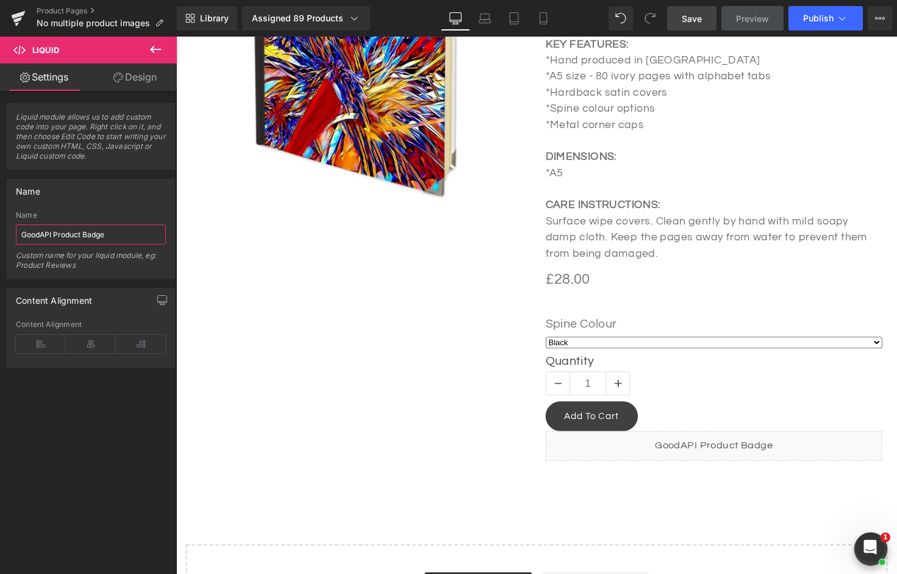
type input "GoodAPI Product Badge"
click at [696, 19] on span "Save" at bounding box center [692, 18] width 20 height 13
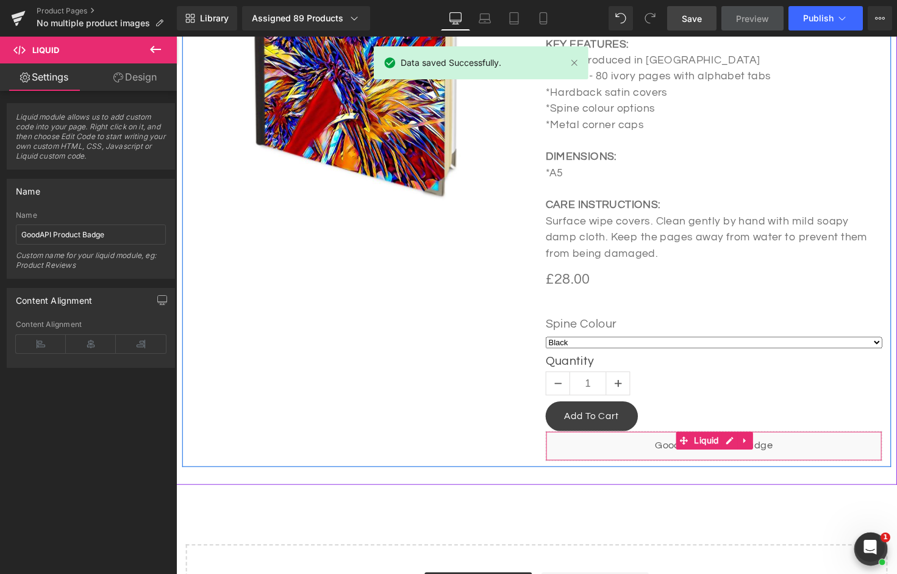
click at [740, 450] on div "Liquid" at bounding box center [726, 455] width 345 height 30
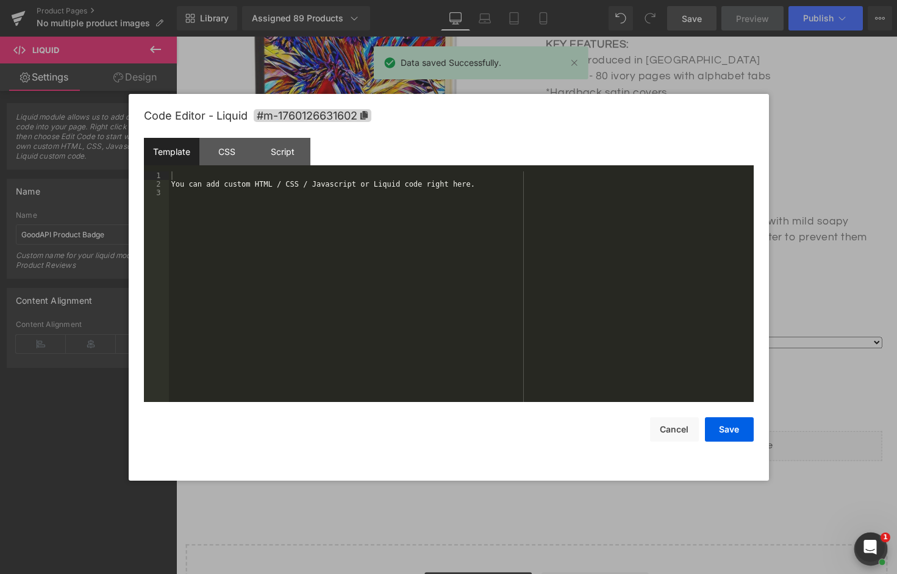
click at [468, 255] on div "You can add custom HTML / CSS / Javascript or Liquid code right here." at bounding box center [461, 295] width 585 height 248
click at [718, 428] on button "Save" at bounding box center [729, 429] width 49 height 24
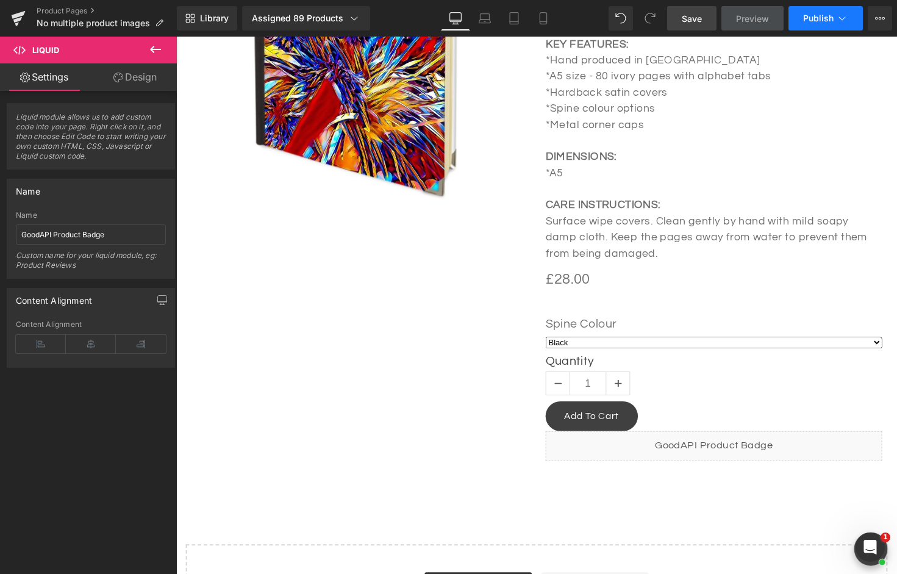
click at [812, 27] on button "Publish" at bounding box center [826, 18] width 74 height 24
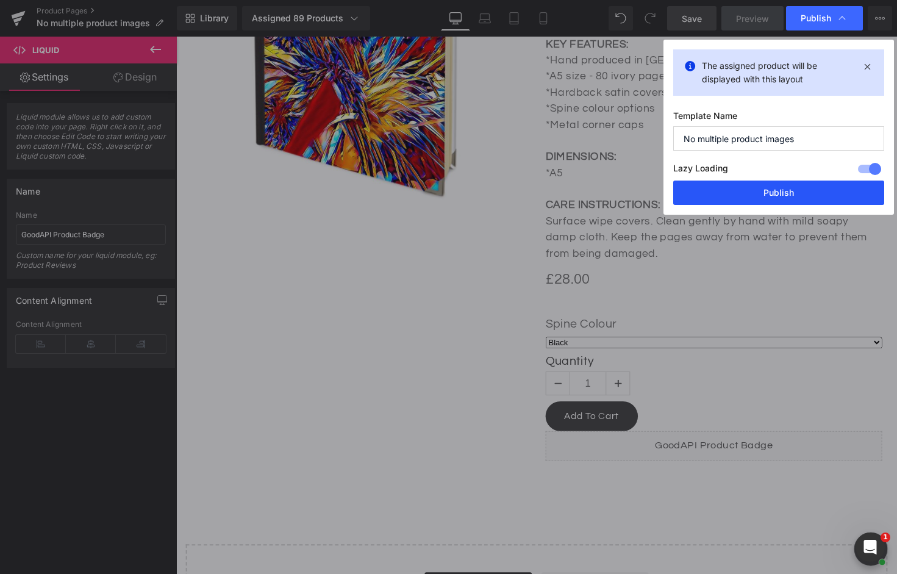
click at [745, 191] on button "Publish" at bounding box center [778, 193] width 211 height 24
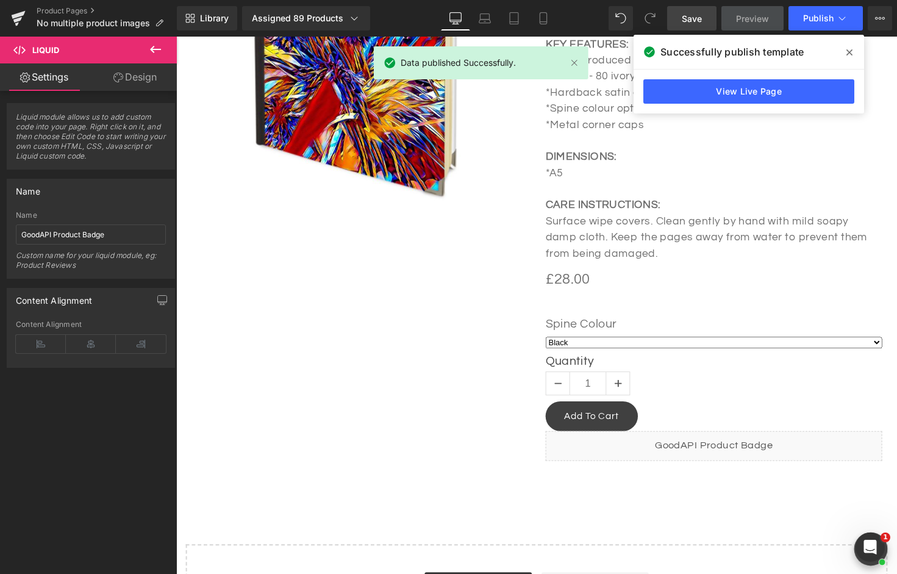
click at [747, 23] on span "Preview" at bounding box center [752, 18] width 33 height 13
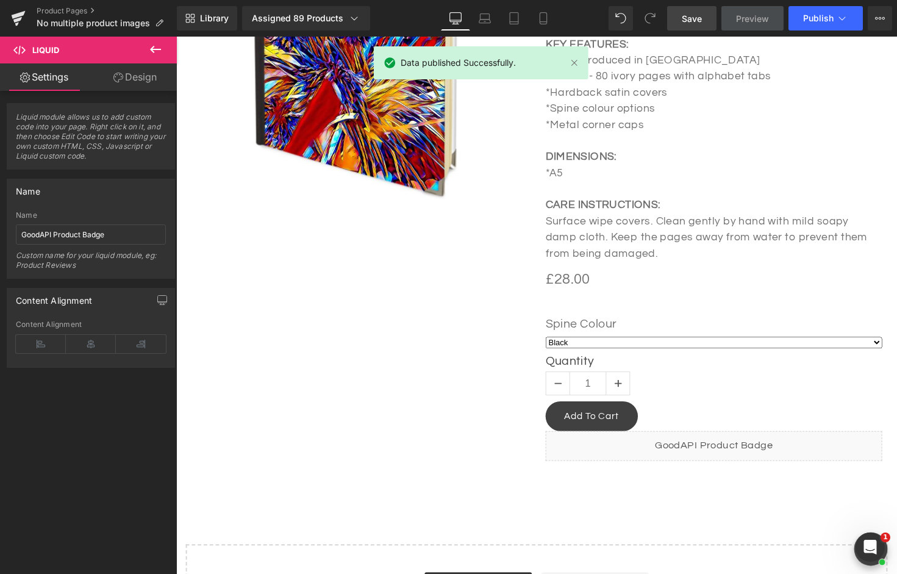
click at [746, 10] on link "Preview" at bounding box center [752, 18] width 62 height 24
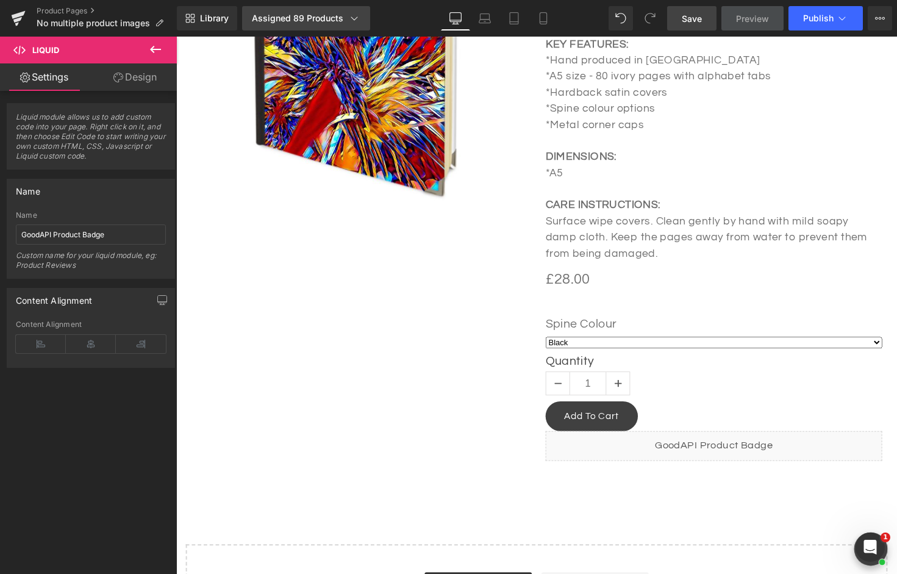
click at [295, 18] on div "Assigned 89 Products" at bounding box center [306, 18] width 109 height 12
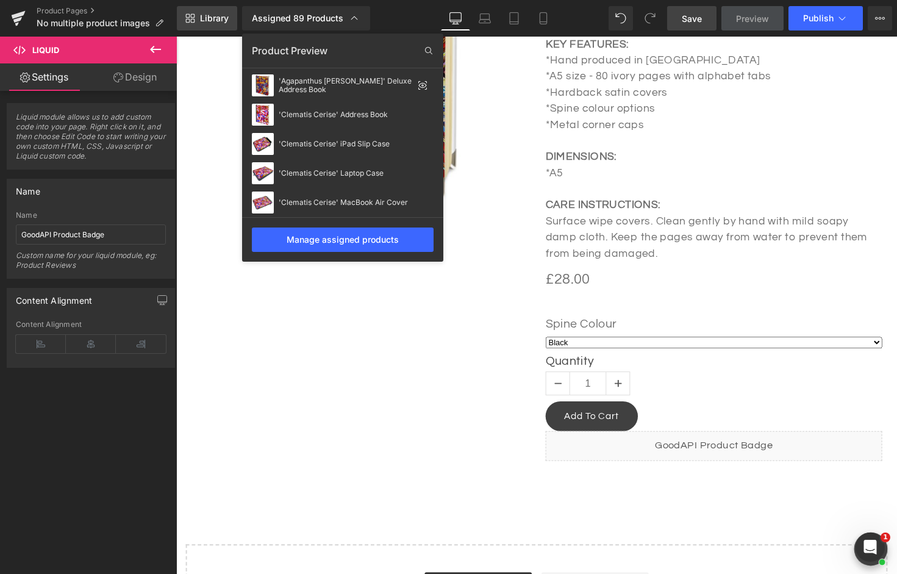
click at [221, 22] on span "Library" at bounding box center [214, 18] width 29 height 11
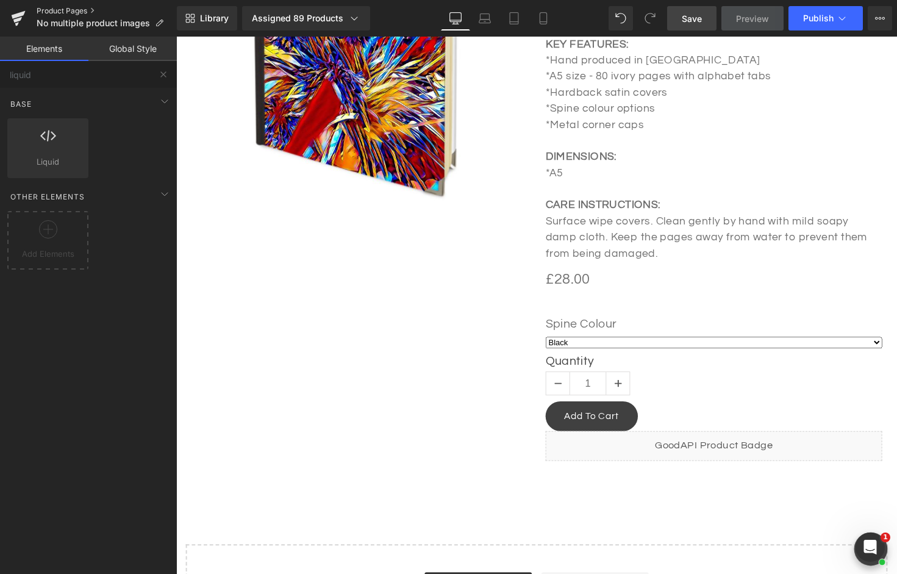
click at [91, 10] on link "Product Pages" at bounding box center [107, 11] width 140 height 10
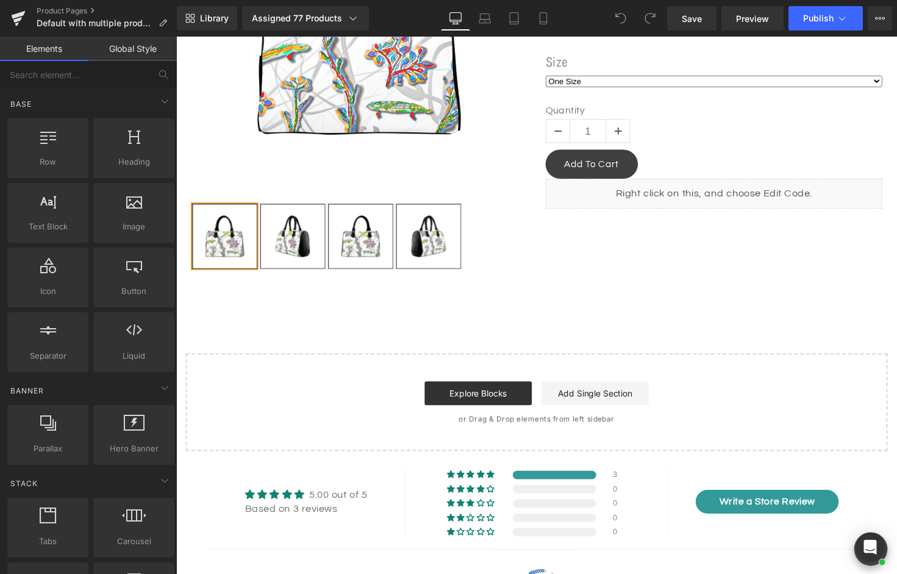
scroll to position [533, 0]
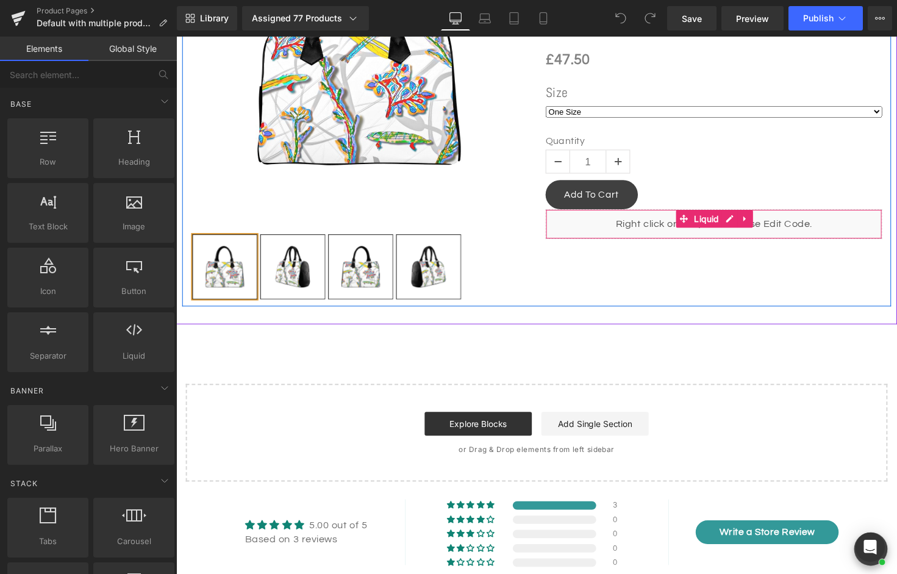
click at [701, 232] on div "Liquid" at bounding box center [726, 228] width 345 height 30
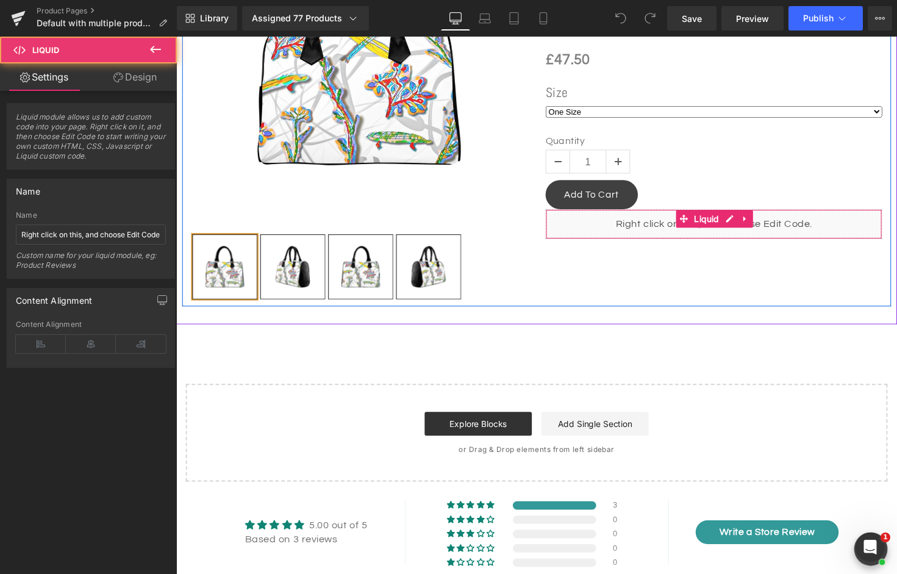
scroll to position [0, 0]
click at [740, 220] on div "Liquid" at bounding box center [726, 228] width 345 height 30
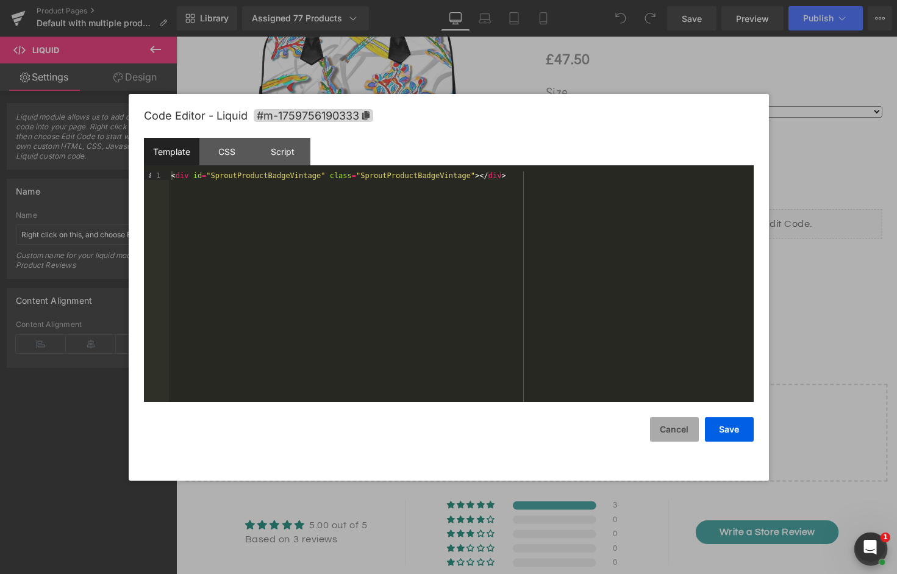
click at [673, 431] on button "Cancel" at bounding box center [674, 429] width 49 height 24
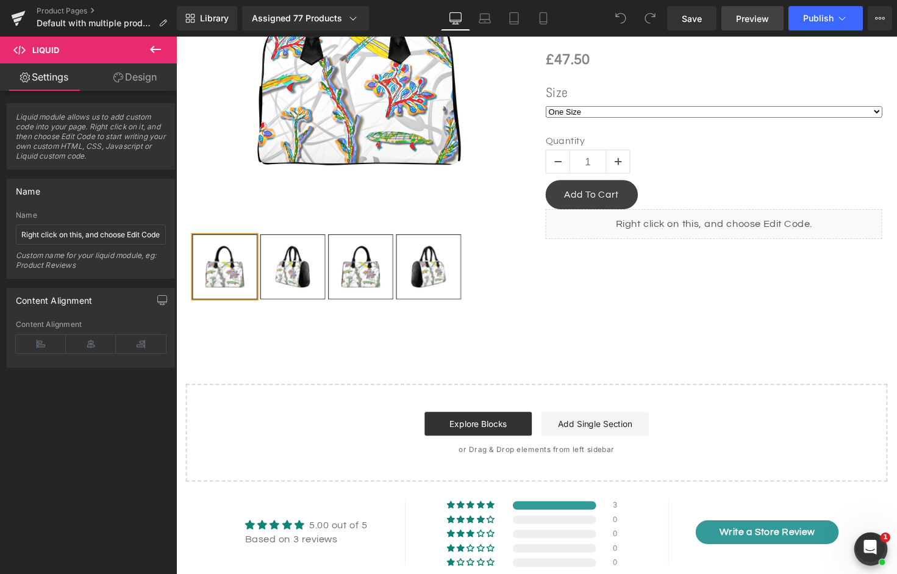
click at [755, 26] on link "Preview" at bounding box center [752, 18] width 62 height 24
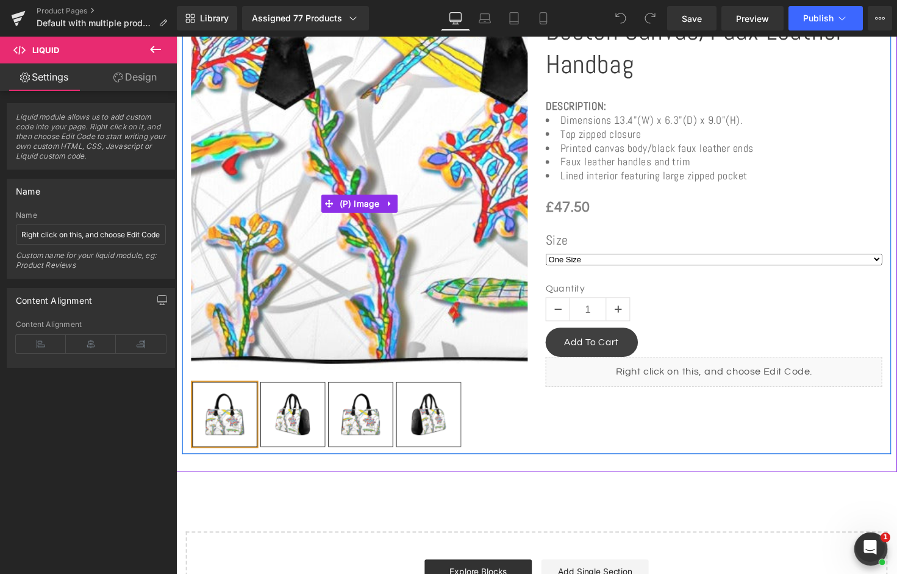
scroll to position [373, 0]
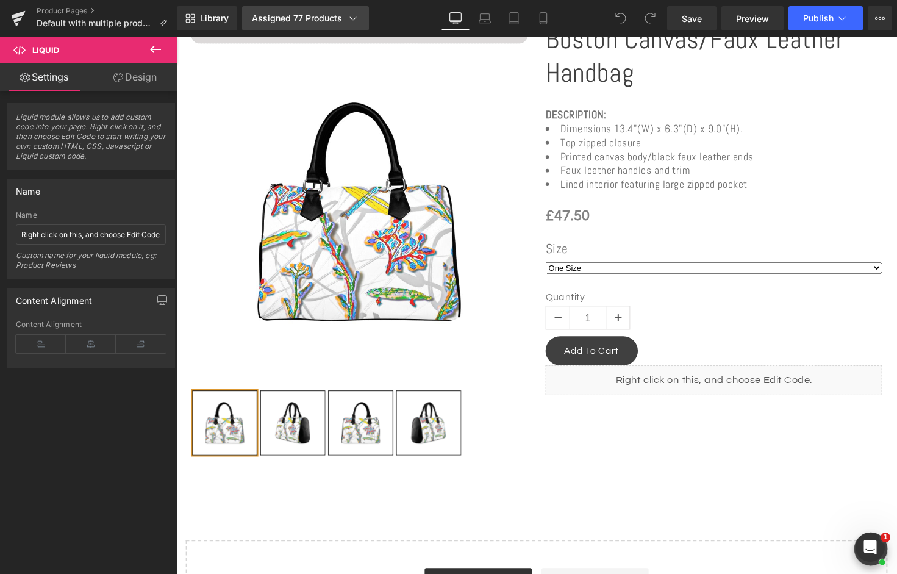
click at [339, 23] on div "Assigned 77 Products" at bounding box center [305, 18] width 107 height 12
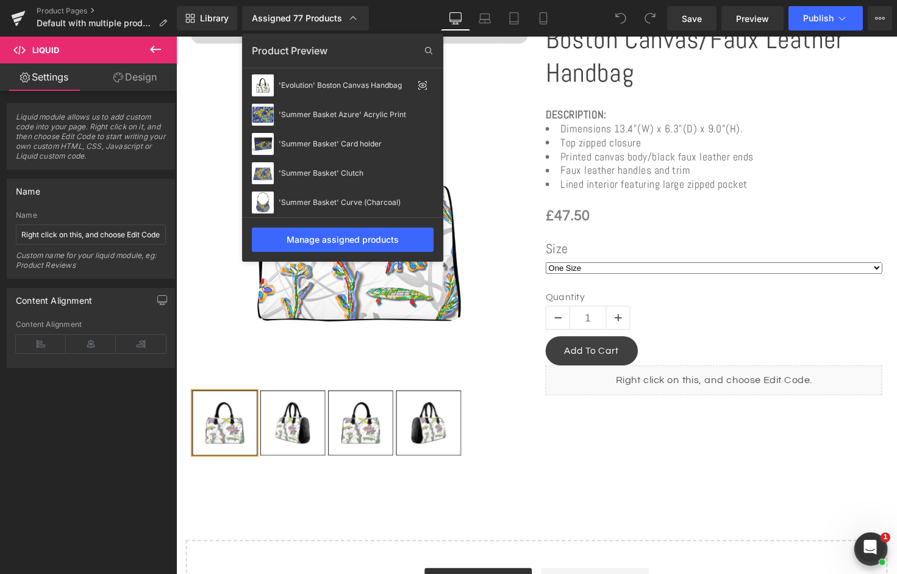
click at [617, 86] on div at bounding box center [536, 305] width 721 height 537
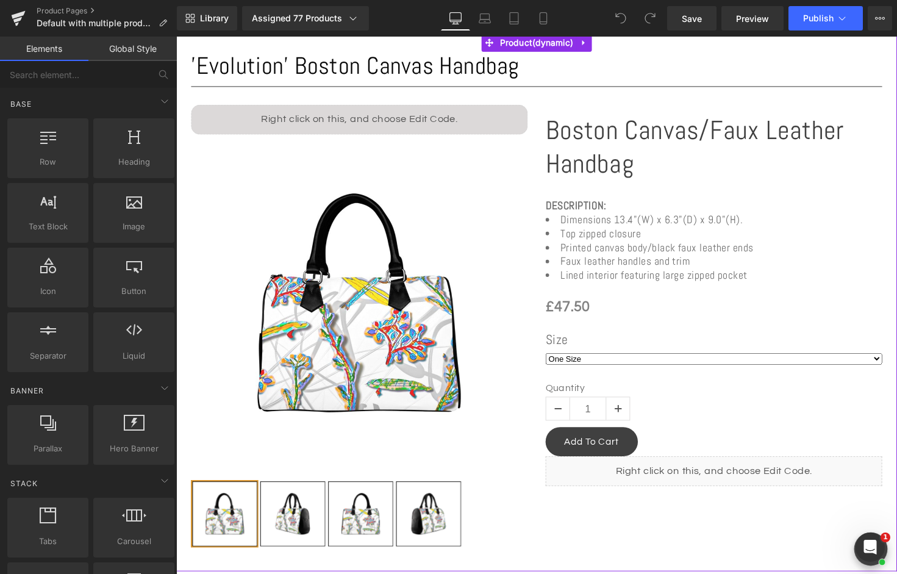
scroll to position [273, 0]
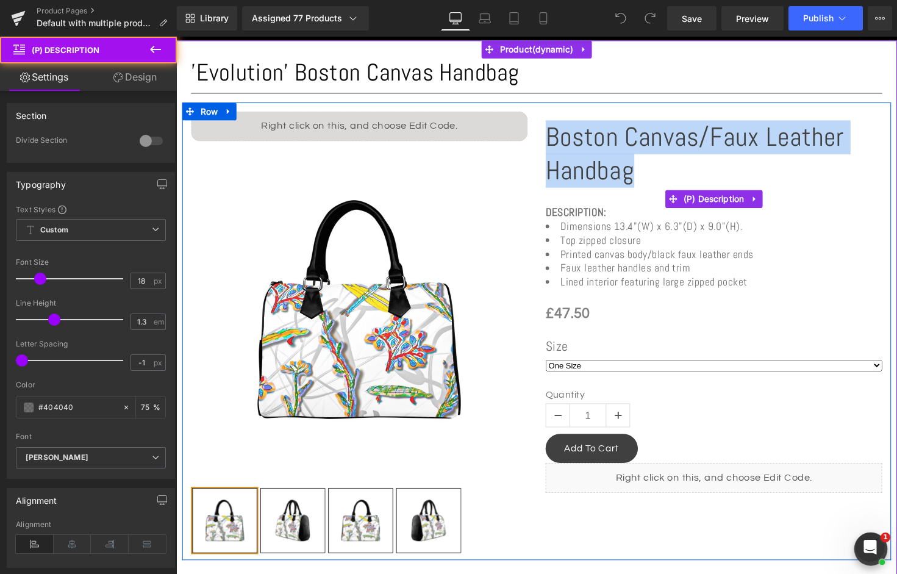
drag, startPoint x: 643, startPoint y: 173, endPoint x: 558, endPoint y: 134, distance: 93.9
click at [558, 134] on h1 "Boston Canvas/Faux Leather Handbag" at bounding box center [726, 157] width 345 height 69
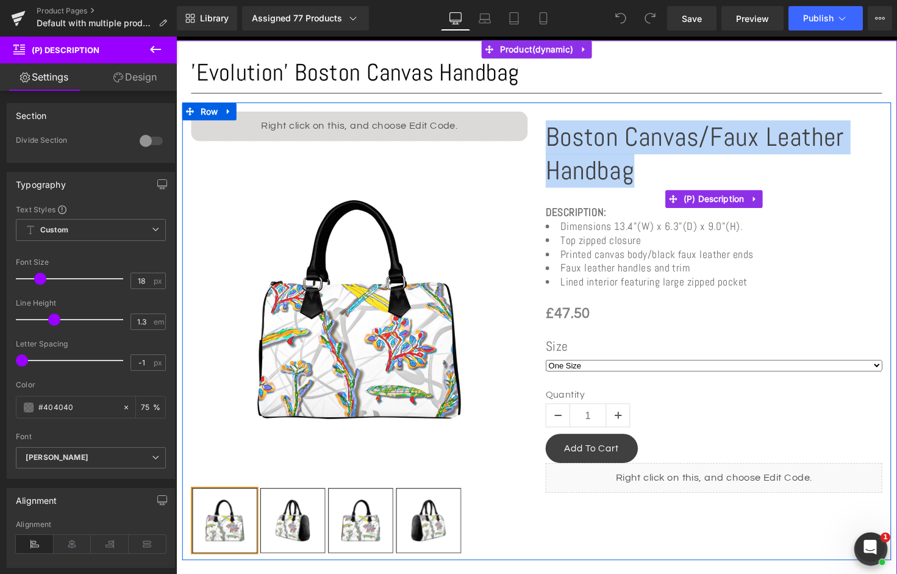
copy h1 "Boston Canvas/Faux Leather Handbag"
